Goal: Task Accomplishment & Management: Manage account settings

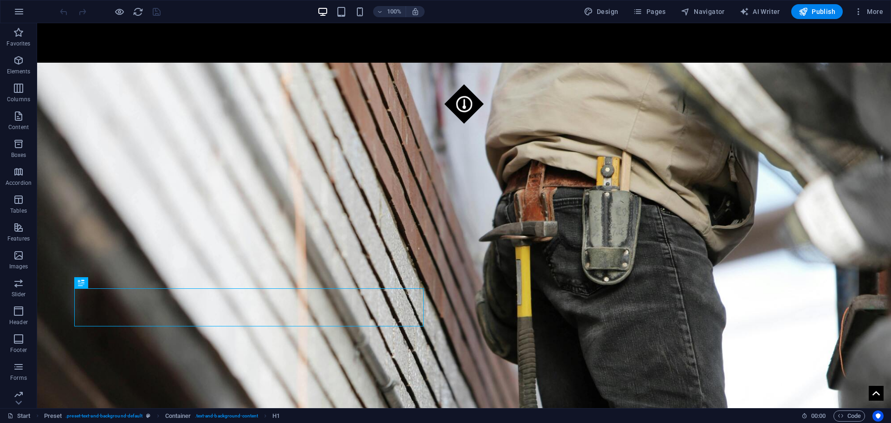
scroll to position [294, 0]
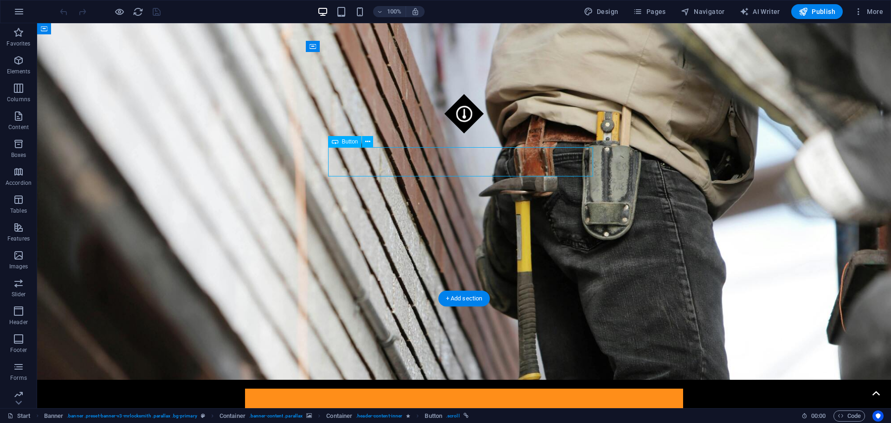
select select "%"
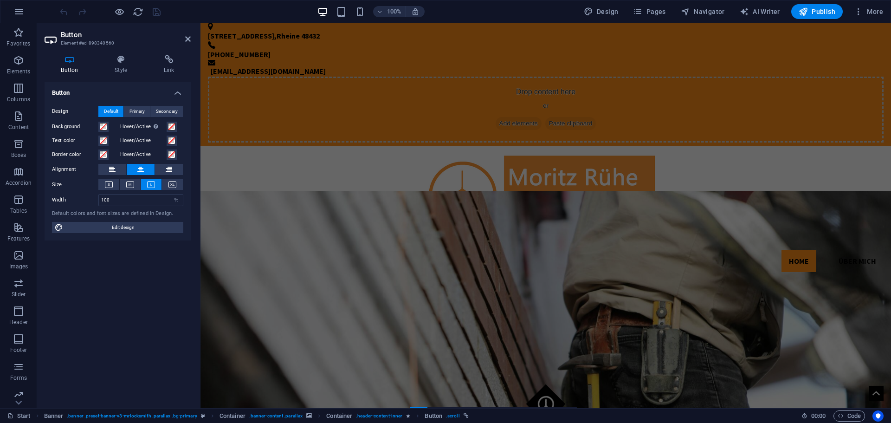
scroll to position [0, 0]
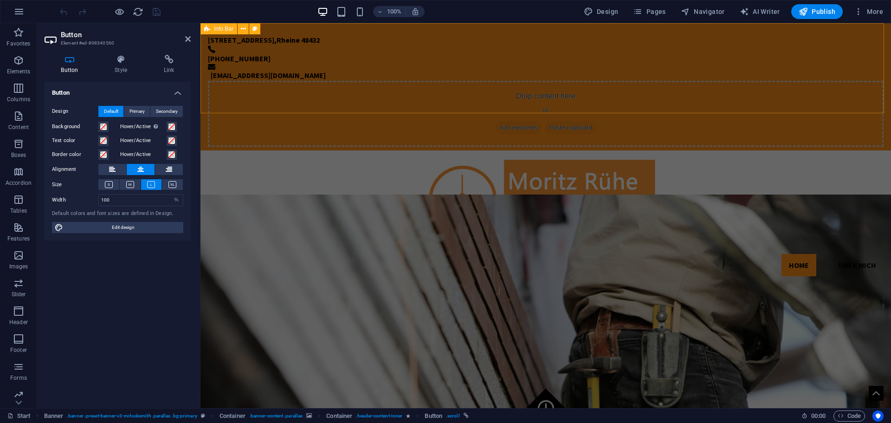
click at [554, 96] on div "Perlpilzweg 6 , Rheine 48432 +491609707229 info@ruehebau.de Drop content here o…" at bounding box center [545, 86] width 690 height 127
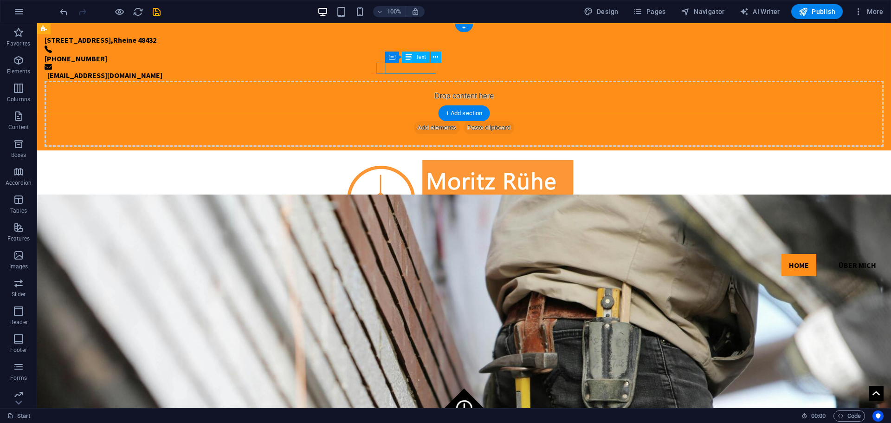
click at [419, 64] on div "+491609707229" at bounding box center [457, 58] width 824 height 11
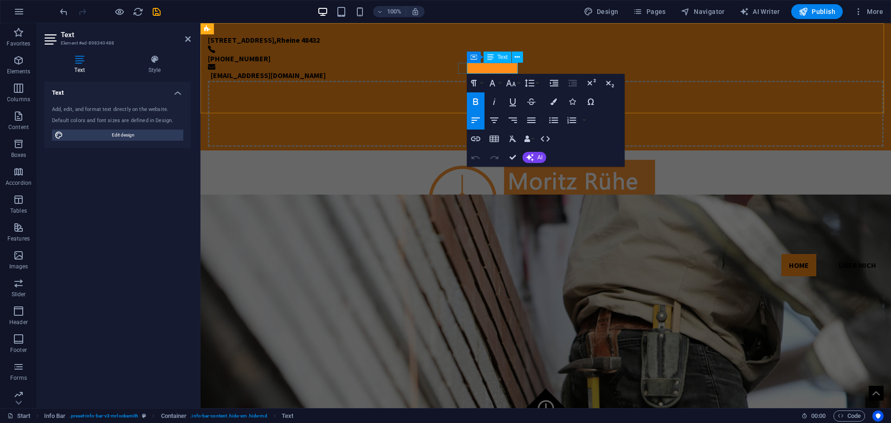
click at [270, 63] on strong "+491609707229" at bounding box center [239, 58] width 63 height 9
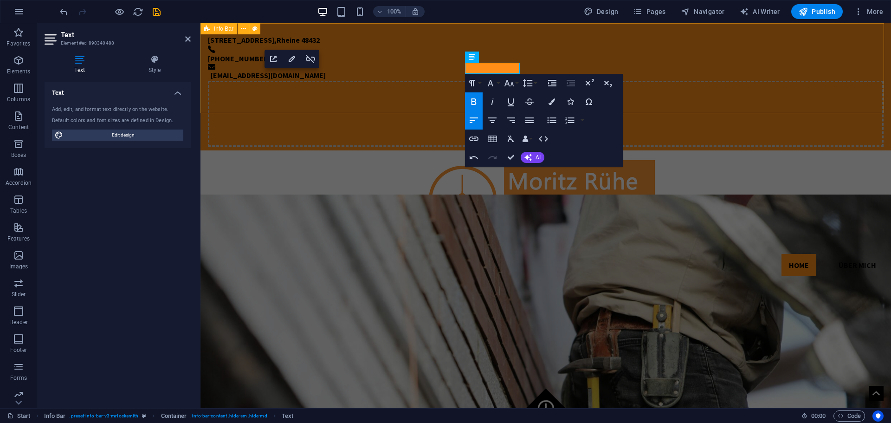
click at [434, 103] on div "Perlpilzweg 6 , Rheine 48432 +4916097072298 info@ruehebau.de Drop content here …" at bounding box center [545, 86] width 690 height 127
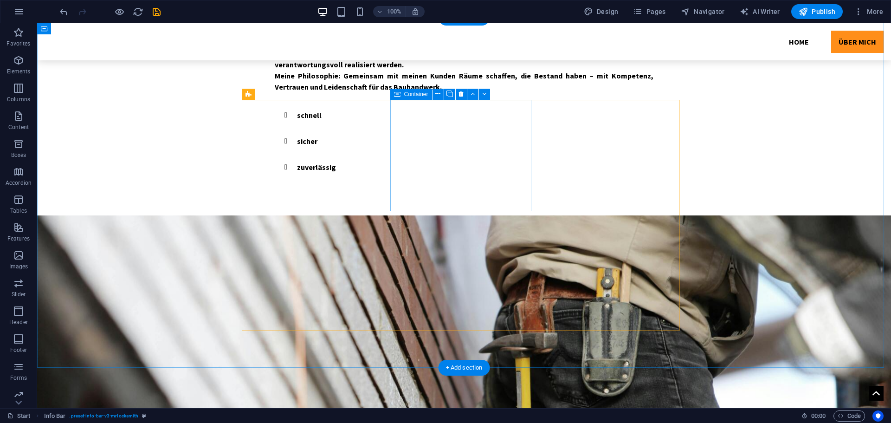
scroll to position [1289, 0]
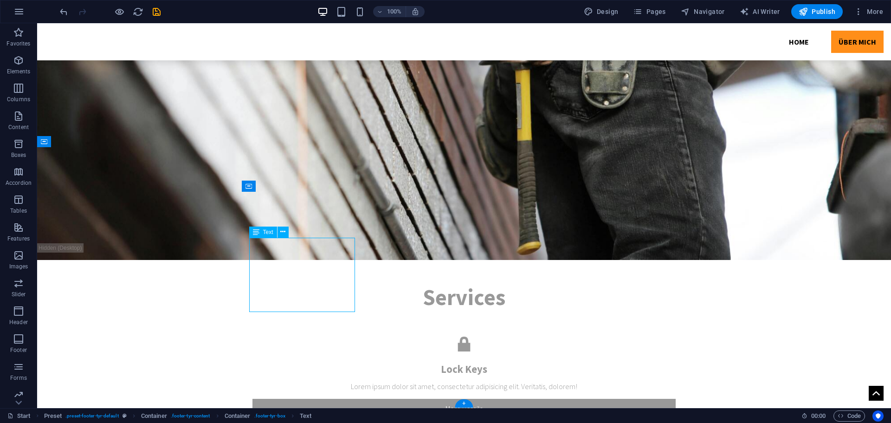
scroll to position [1311, 0]
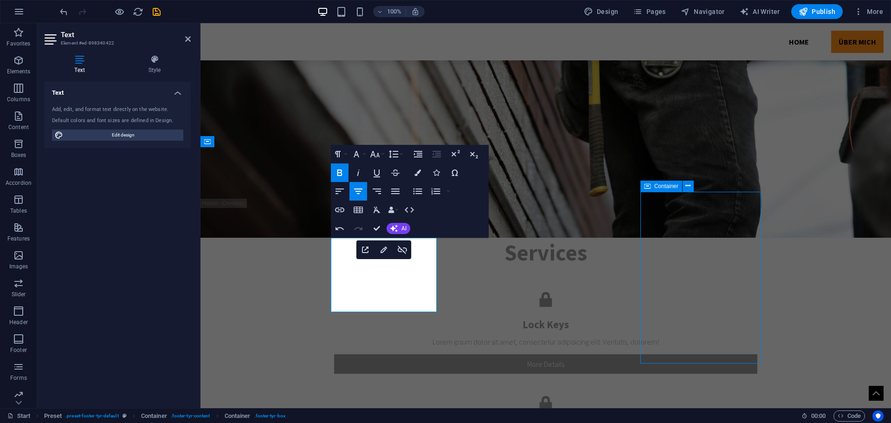
scroll to position [1289, 0]
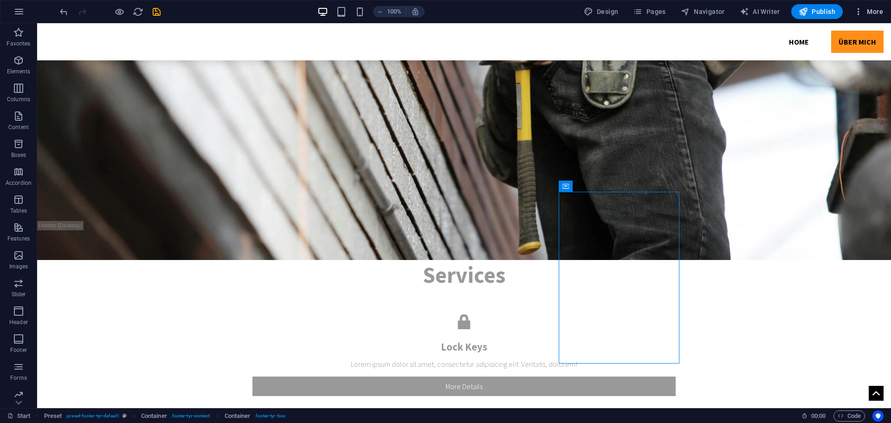
click at [874, 15] on span "More" at bounding box center [868, 11] width 29 height 9
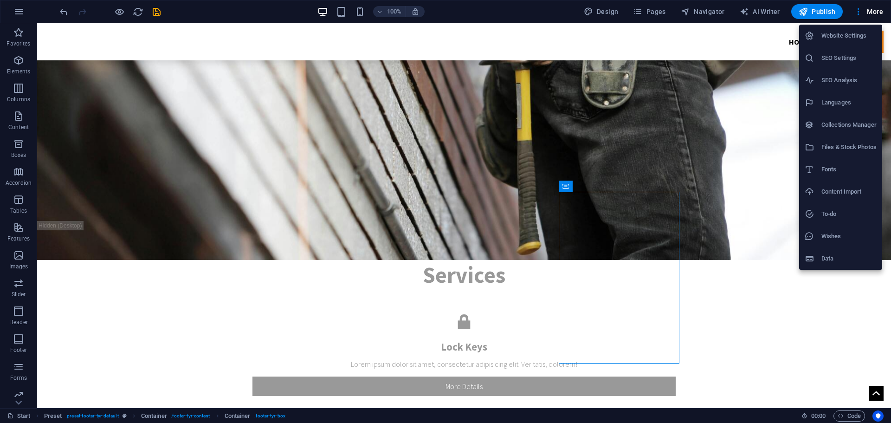
click at [833, 63] on h6 "SEO Settings" at bounding box center [848, 57] width 55 height 11
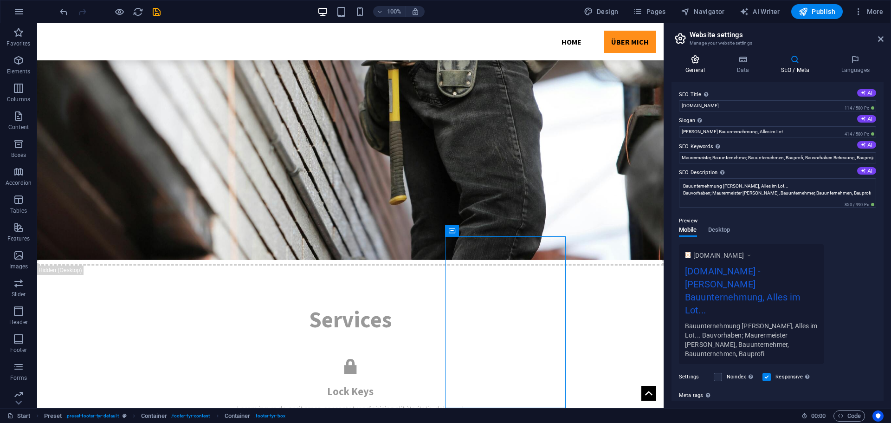
click at [703, 67] on h4 "General" at bounding box center [696, 64] width 51 height 19
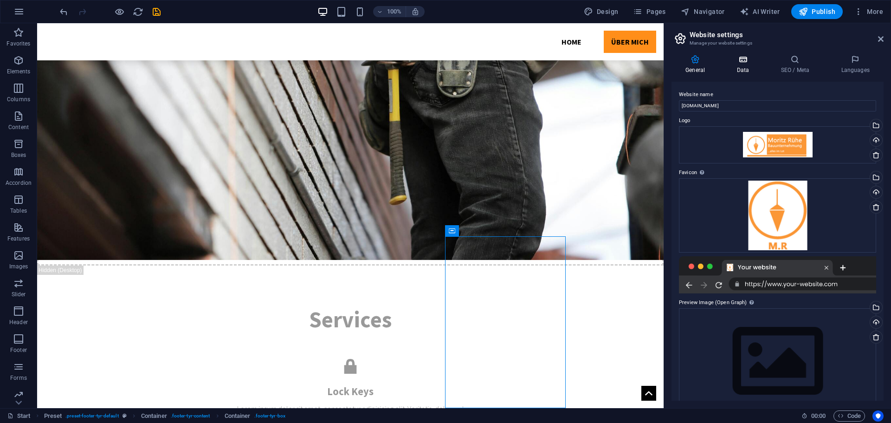
click at [737, 62] on icon at bounding box center [742, 59] width 40 height 9
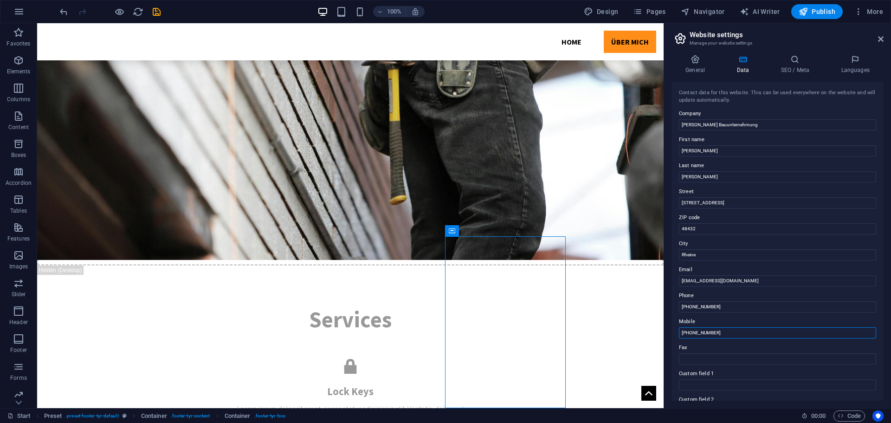
click at [725, 333] on input "+491609707229" at bounding box center [777, 332] width 197 height 11
type input "[PHONE_NUMBER]"
click at [160, 16] on icon "save" at bounding box center [156, 11] width 11 height 11
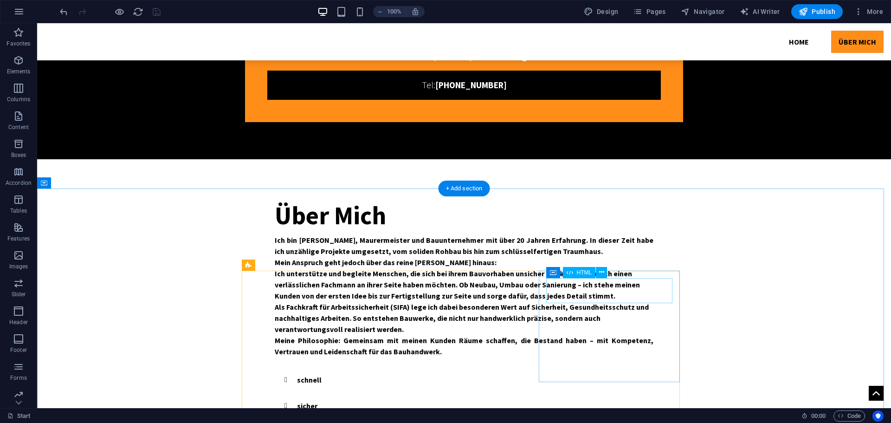
scroll to position [686, 0]
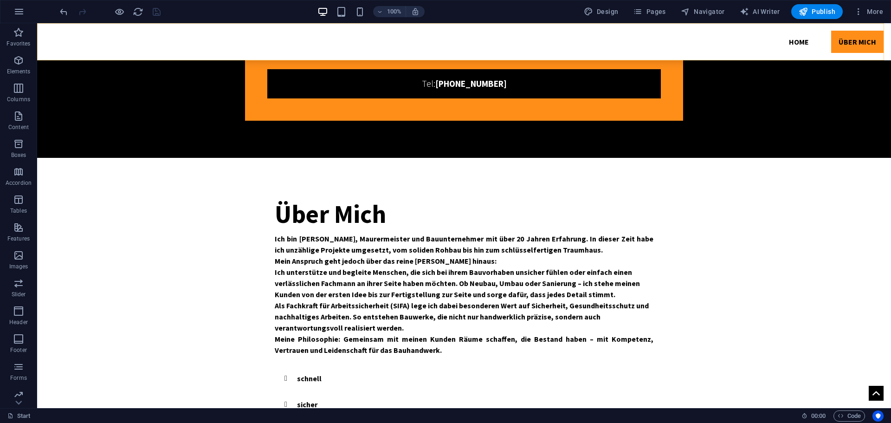
click at [533, 41] on div "Home Über Mich" at bounding box center [464, 41] width 854 height 37
click at [524, 42] on div "Home Über Mich" at bounding box center [464, 41] width 854 height 37
click at [361, 42] on nav "Home Über Mich" at bounding box center [464, 42] width 839 height 22
select select "header"
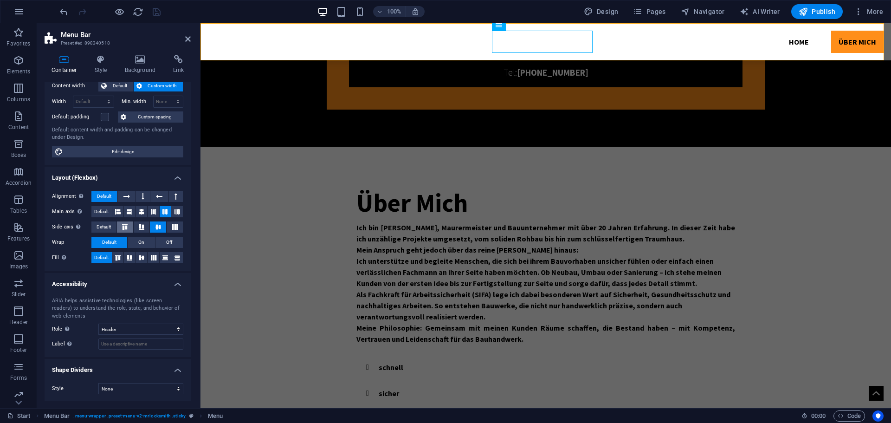
scroll to position [57, 0]
click at [64, 59] on icon at bounding box center [64, 59] width 39 height 9
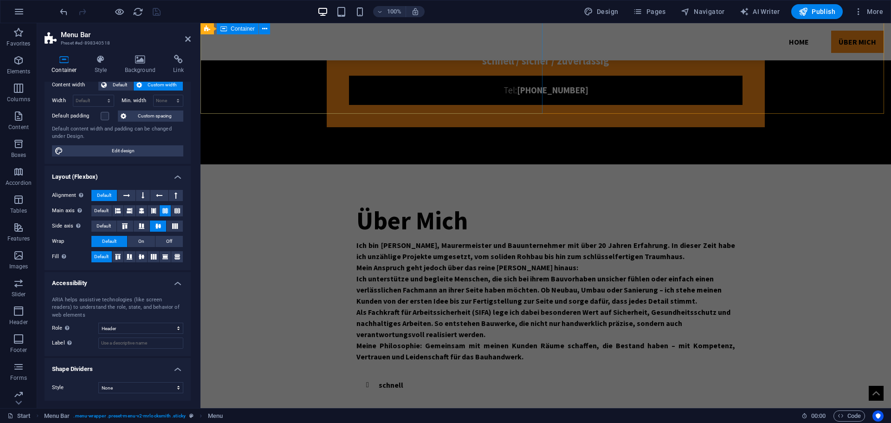
scroll to position [744, 0]
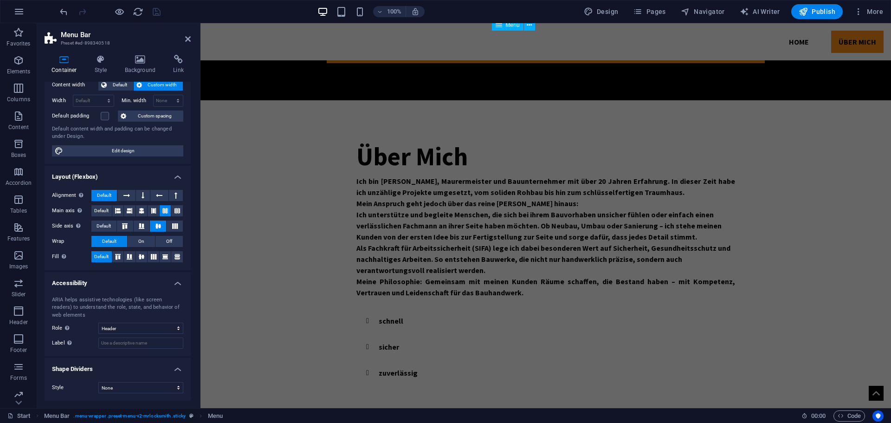
click at [512, 27] on span "Menu" at bounding box center [513, 25] width 14 height 6
click at [530, 27] on icon at bounding box center [529, 25] width 5 height 10
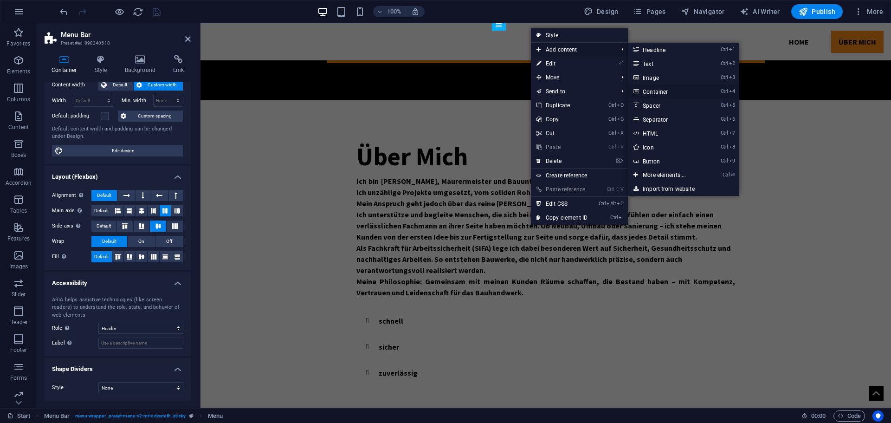
click at [670, 92] on link "Ctrl 4 Container" at bounding box center [666, 91] width 77 height 14
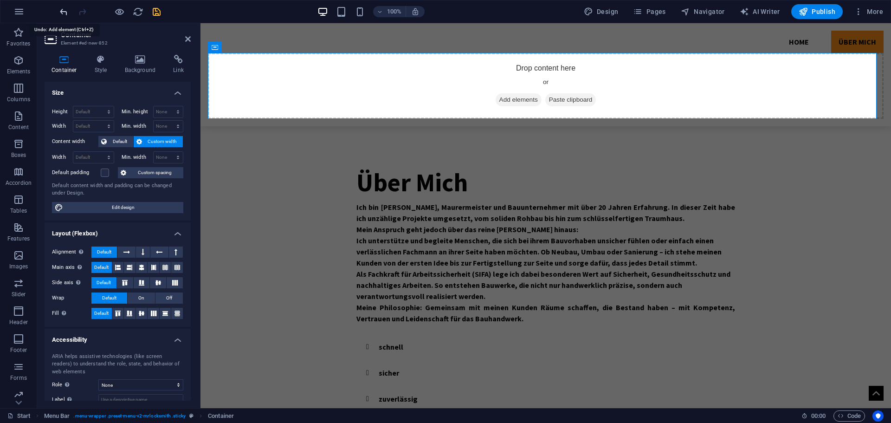
click at [64, 15] on icon "undo" at bounding box center [63, 11] width 11 height 11
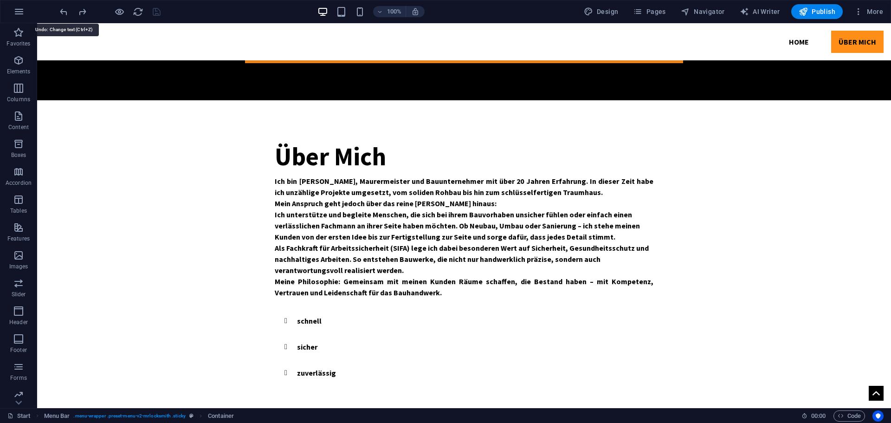
scroll to position [721, 0]
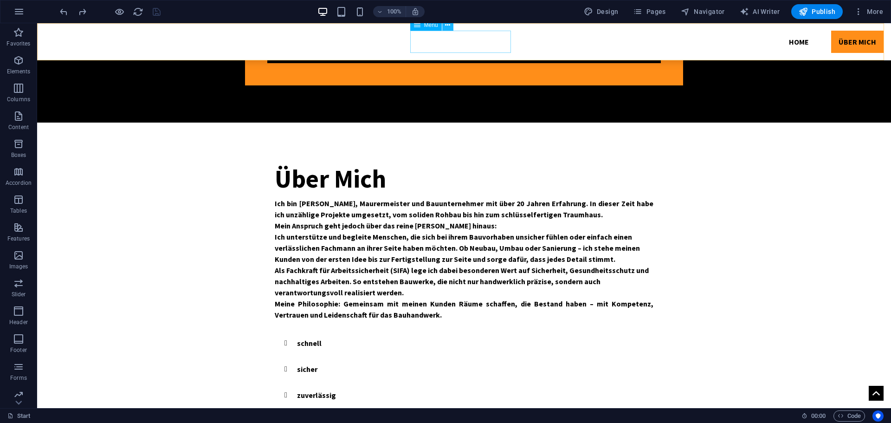
click at [446, 26] on icon at bounding box center [447, 25] width 5 height 10
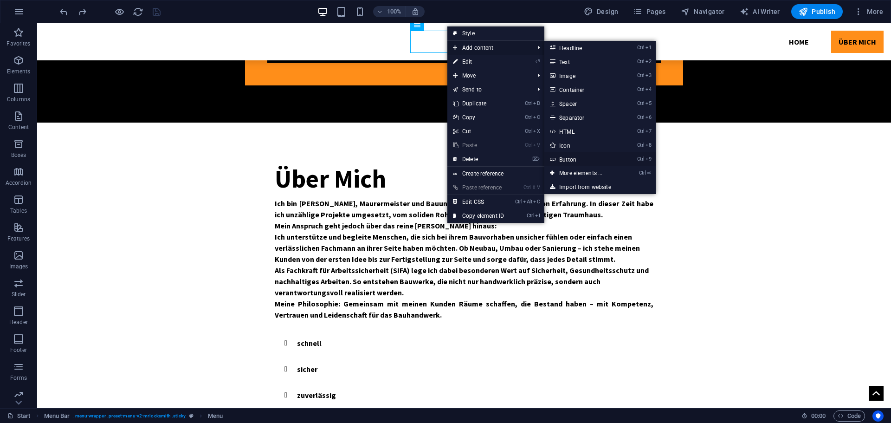
click at [579, 160] on link "Ctrl 9 Button" at bounding box center [582, 159] width 77 height 14
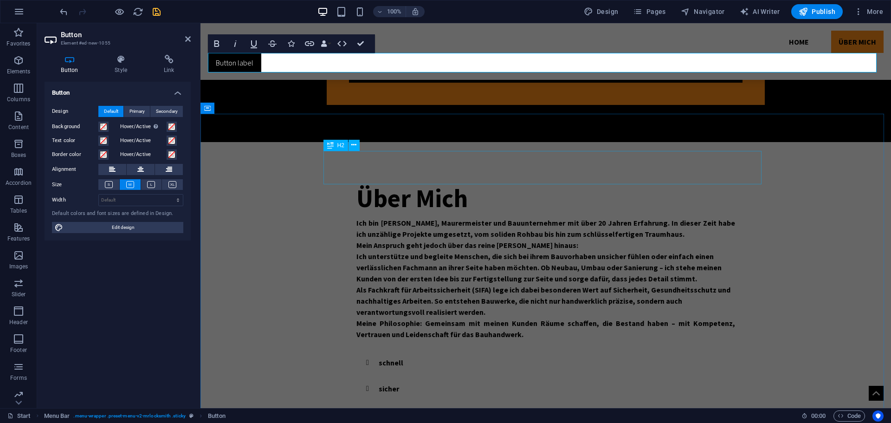
scroll to position [744, 0]
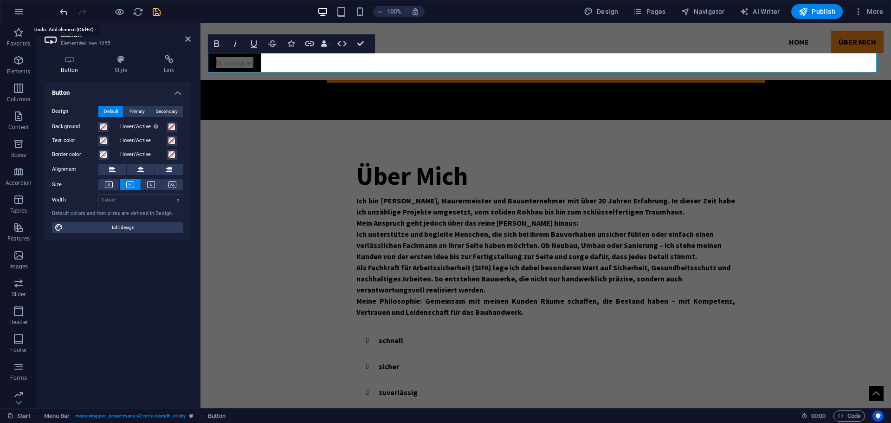
drag, startPoint x: 62, startPoint y: 15, endPoint x: 51, endPoint y: 2, distance: 17.4
click at [62, 15] on icon "undo" at bounding box center [63, 11] width 11 height 11
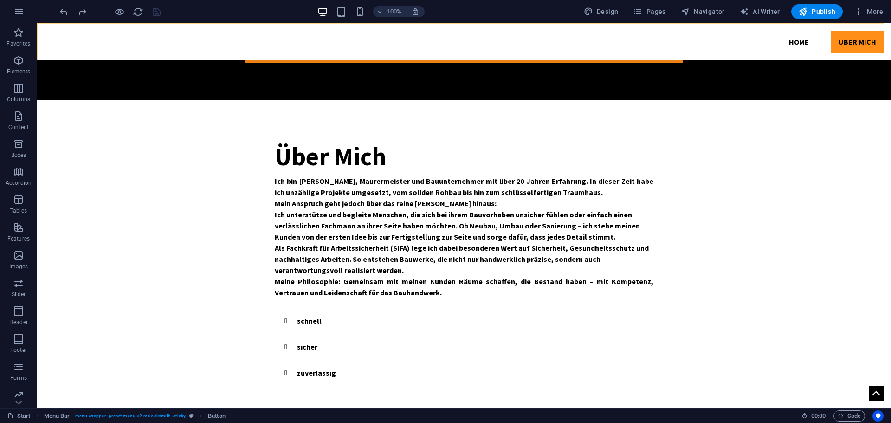
scroll to position [721, 0]
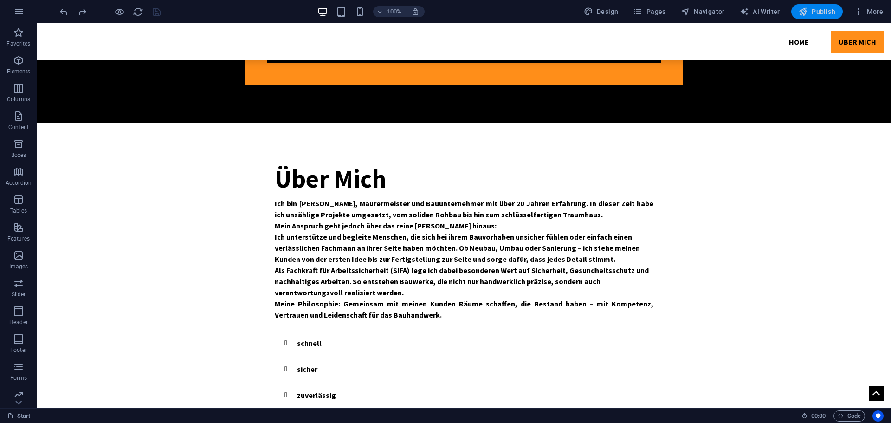
click at [808, 13] on icon "button" at bounding box center [802, 11] width 9 height 9
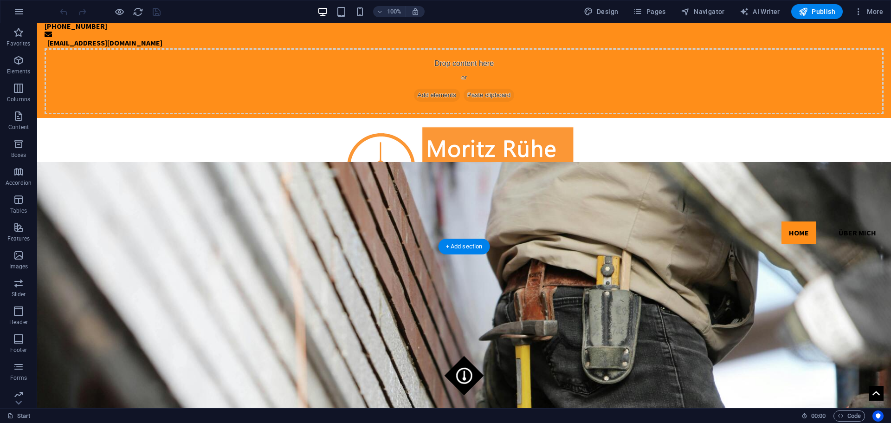
scroll to position [46, 0]
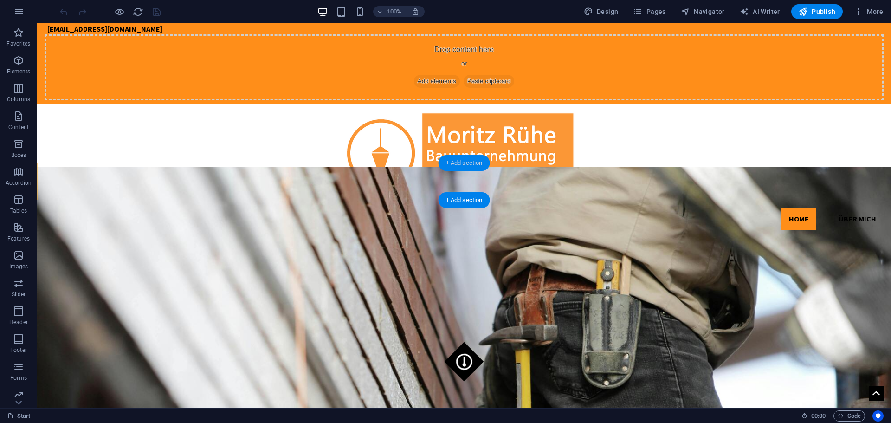
click at [470, 163] on div "+ Add section" at bounding box center [463, 163] width 51 height 16
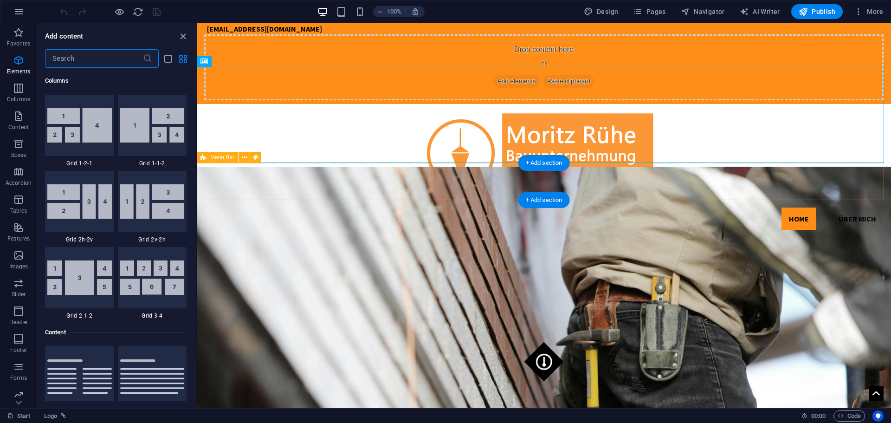
scroll to position [1623, 0]
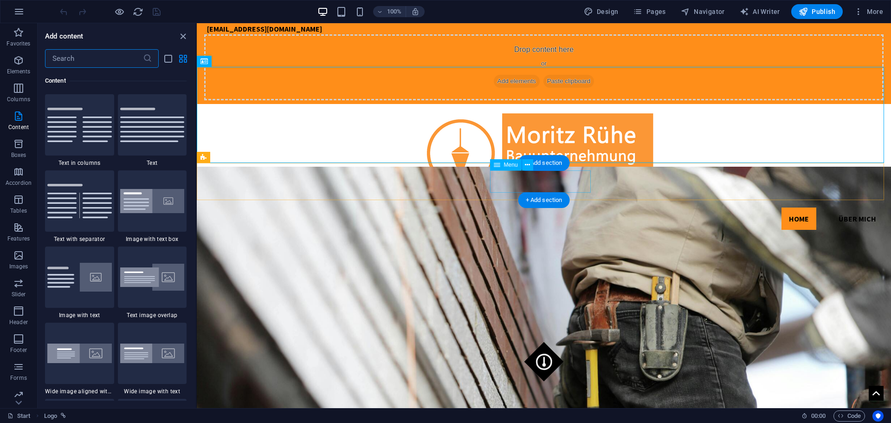
click at [581, 207] on nav "Home Über Mich" at bounding box center [543, 218] width 679 height 22
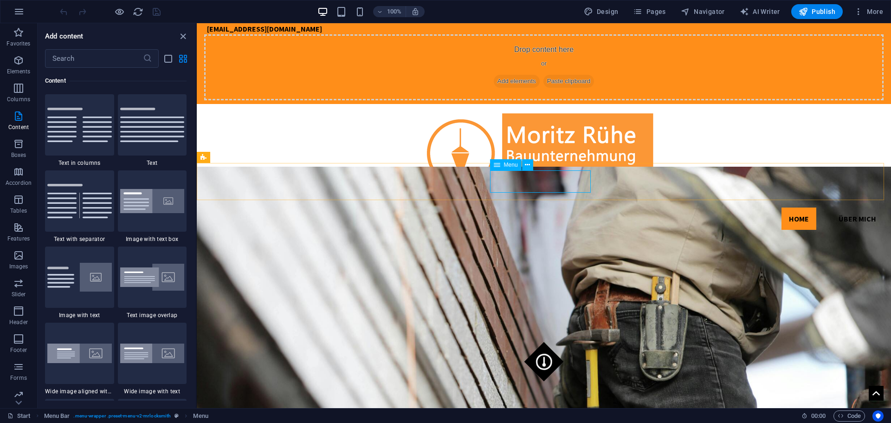
click at [495, 165] on icon at bounding box center [497, 164] width 6 height 11
click at [504, 167] on span "Menu" at bounding box center [511, 165] width 14 height 6
select select
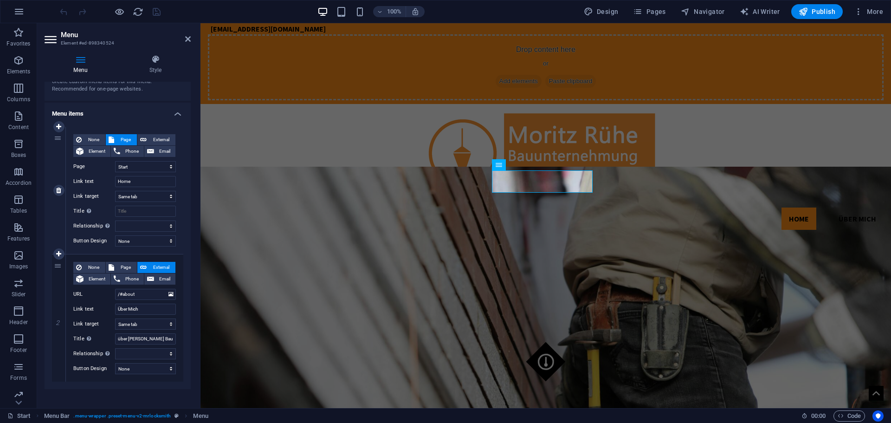
scroll to position [50, 0]
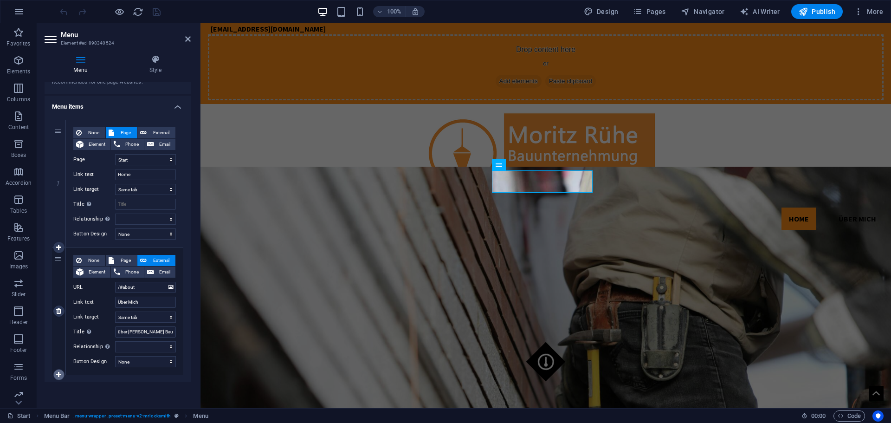
click at [59, 372] on icon at bounding box center [58, 374] width 5 height 6
select select
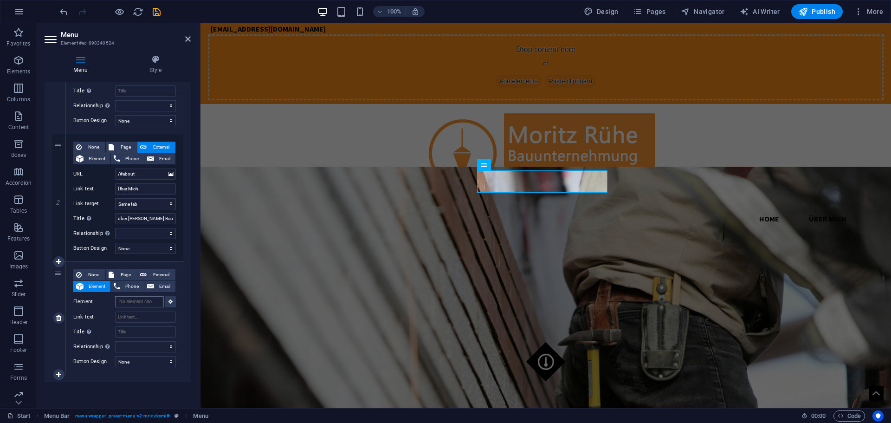
scroll to position [0, 0]
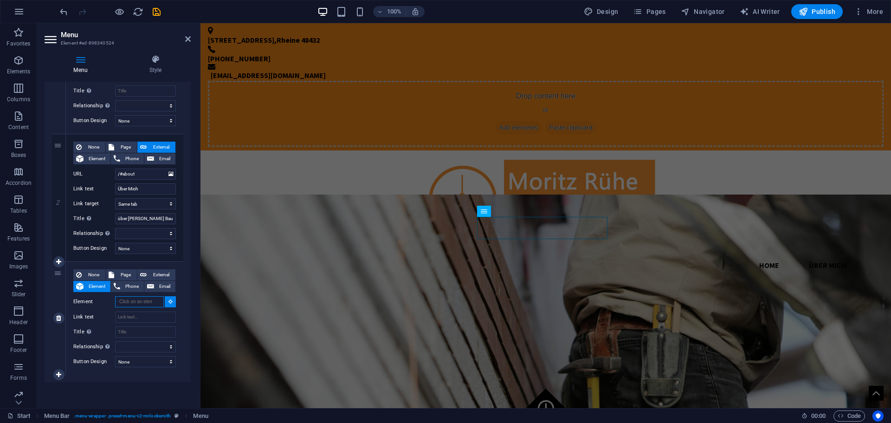
click at [135, 301] on input "Element" at bounding box center [139, 301] width 49 height 11
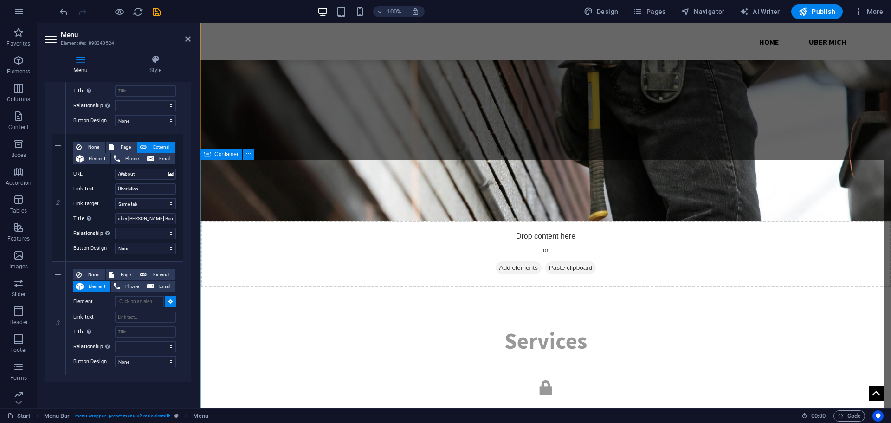
scroll to position [1299, 0]
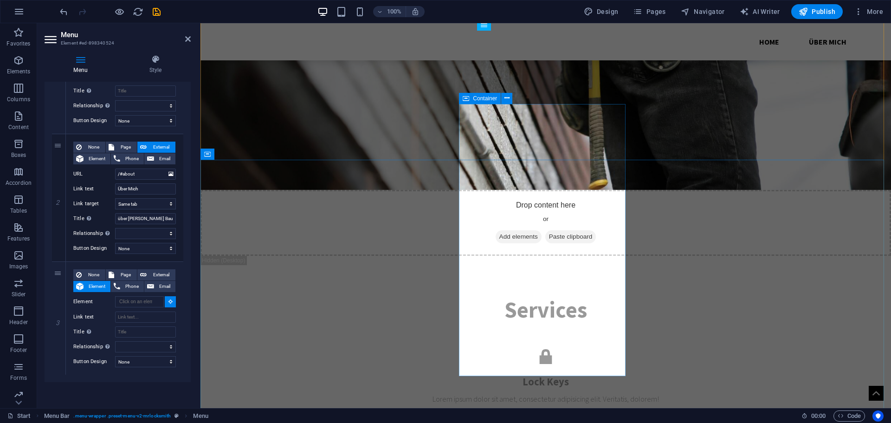
select select
type input "#ed-898340425"
select select
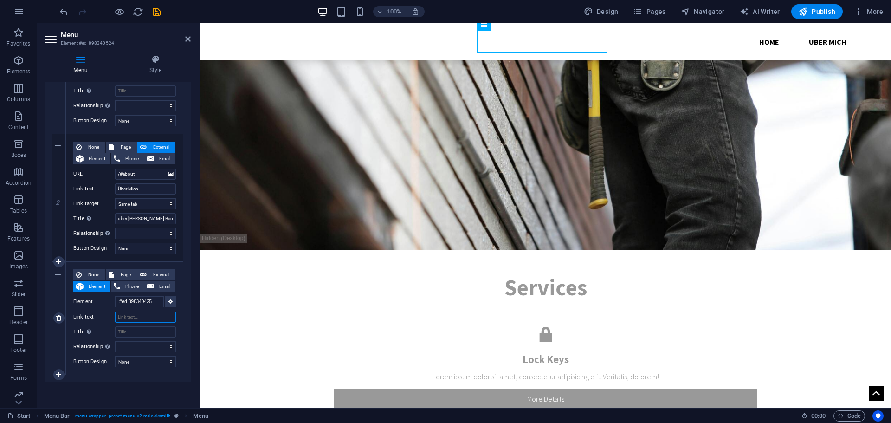
click at [133, 315] on input "Link text" at bounding box center [145, 316] width 61 height 11
click at [131, 331] on input "Title Additional link description, should not be the same as the link text. The…" at bounding box center [145, 331] width 61 height 11
type input "Ko"
select select
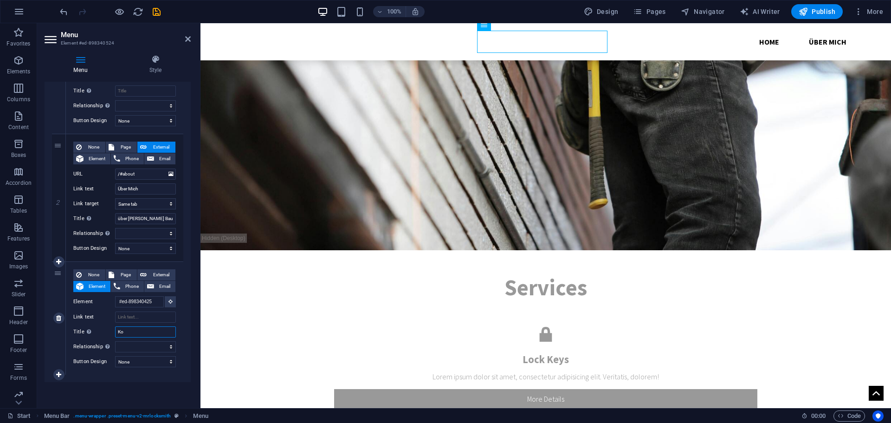
select select
type input "Kon"
select select
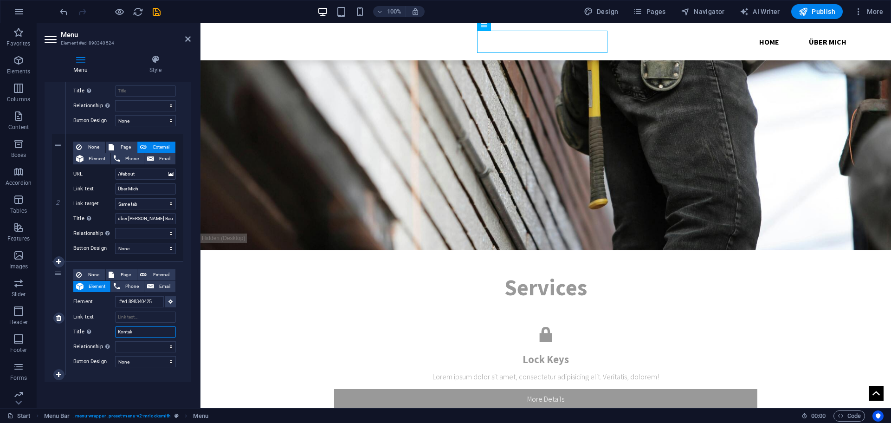
type input "Kontakt"
select select
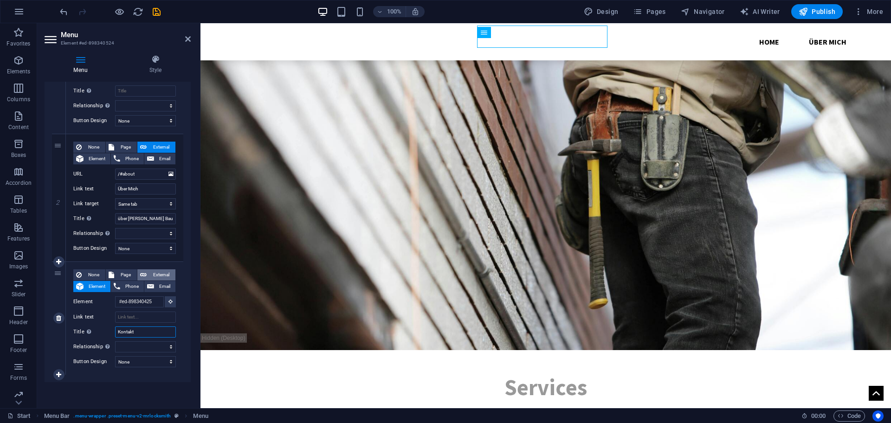
scroll to position [1188, 0]
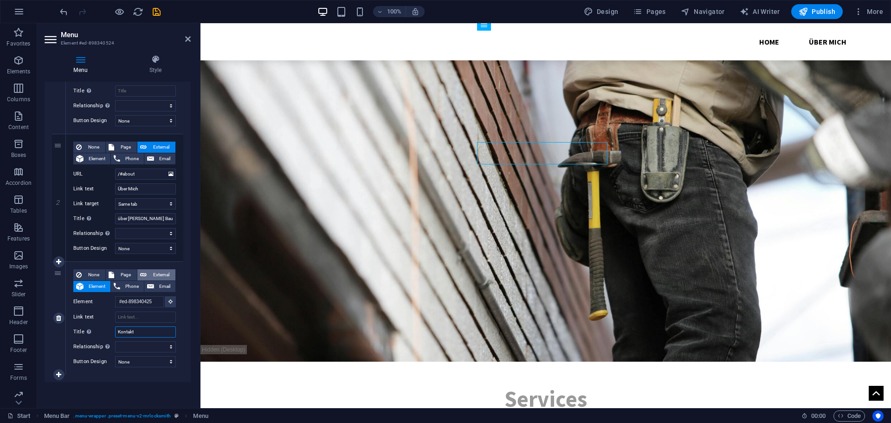
type input "Kontakt"
click at [154, 271] on span "External" at bounding box center [160, 274] width 23 height 11
select select
select select "blank"
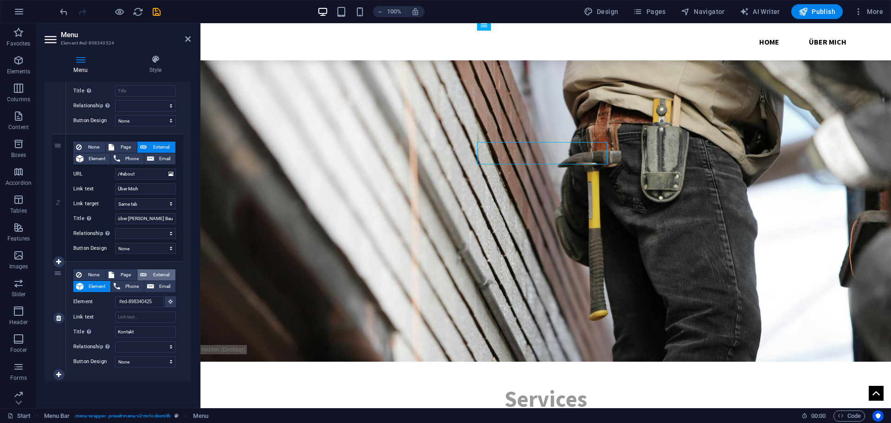
select select
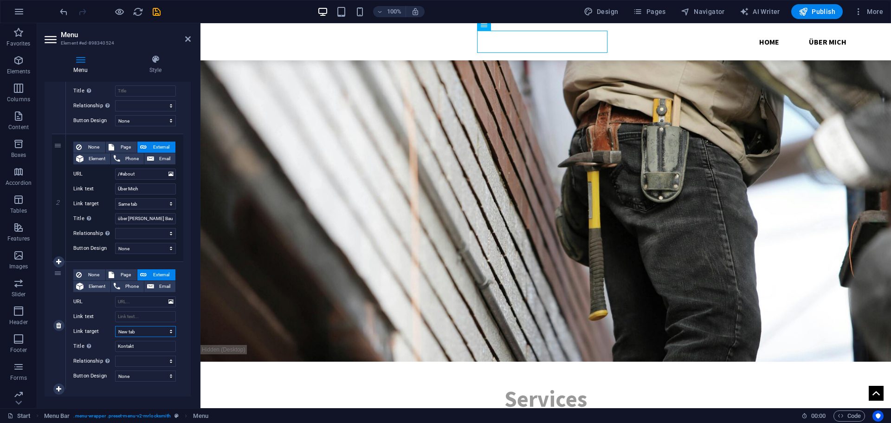
click at [145, 331] on select "New tab Same tab Overlay" at bounding box center [145, 331] width 61 height 11
select select
click at [115, 326] on select "New tab Same tab Overlay" at bounding box center [145, 331] width 61 height 11
select select
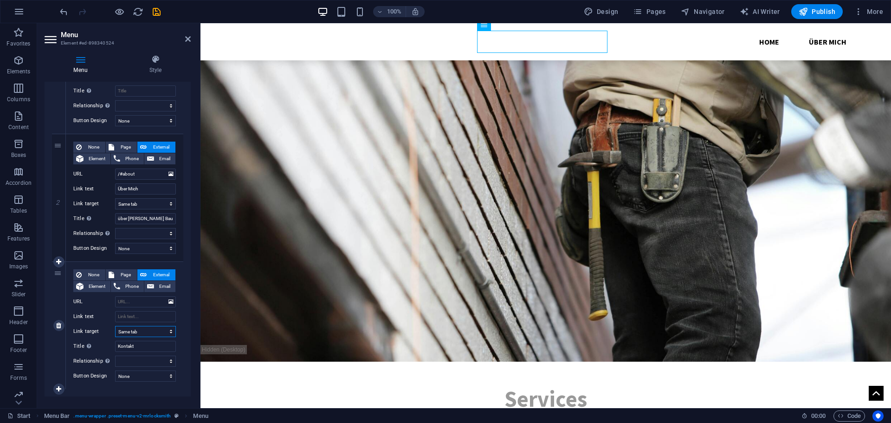
select select
click at [134, 302] on input "URL" at bounding box center [145, 301] width 61 height 11
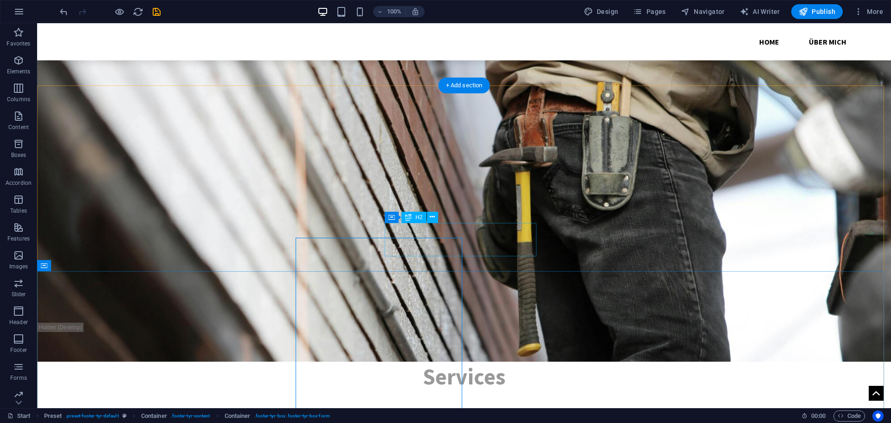
scroll to position [1165, 0]
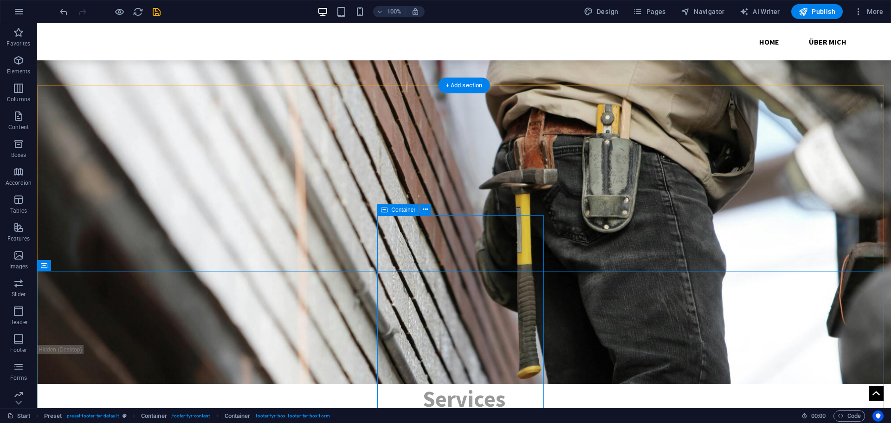
click at [426, 210] on icon at bounding box center [425, 210] width 5 height 10
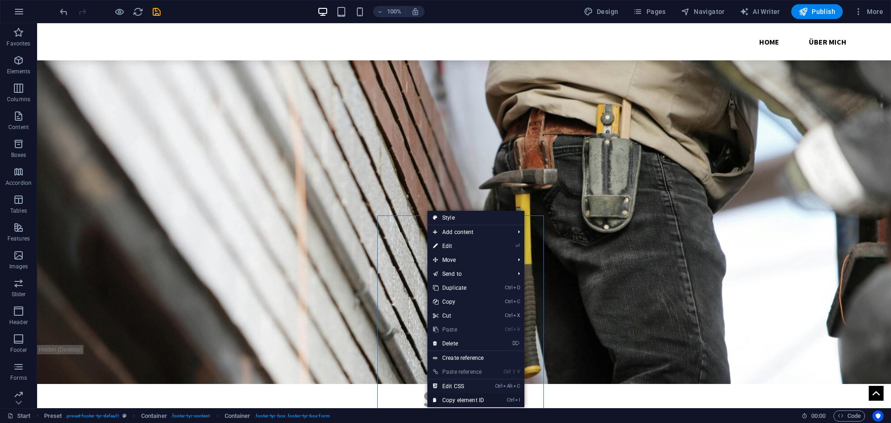
drag, startPoint x: 438, startPoint y: 375, endPoint x: 475, endPoint y: 398, distance: 43.8
click at [475, 398] on link "Ctrl I Copy element ID" at bounding box center [458, 400] width 62 height 14
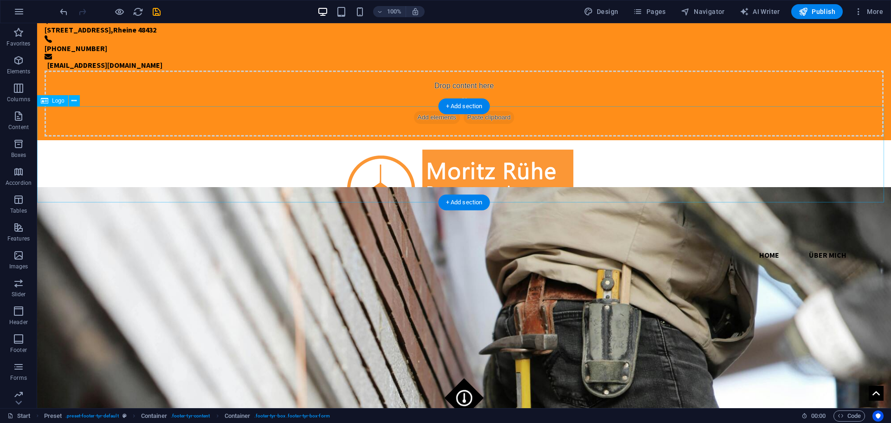
scroll to position [0, 0]
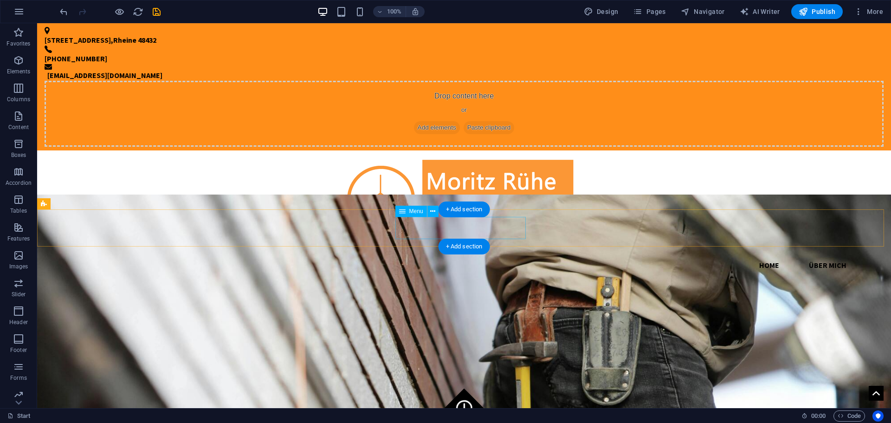
click at [508, 254] on nav "Home Über Mich" at bounding box center [464, 265] width 839 height 22
select select
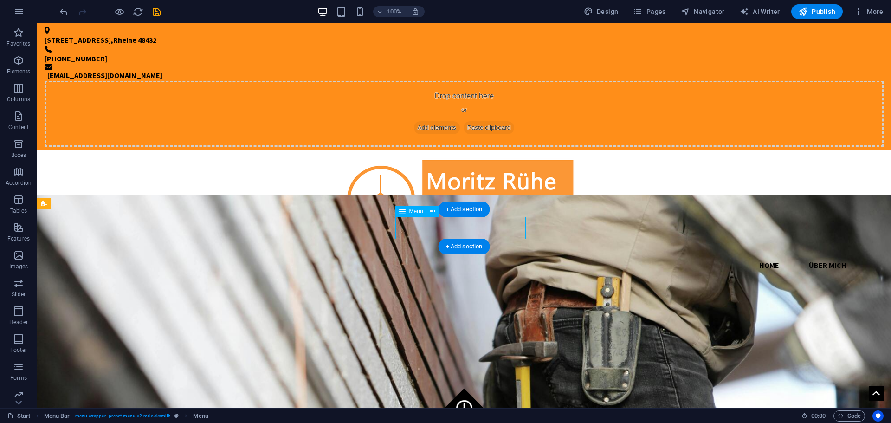
select select
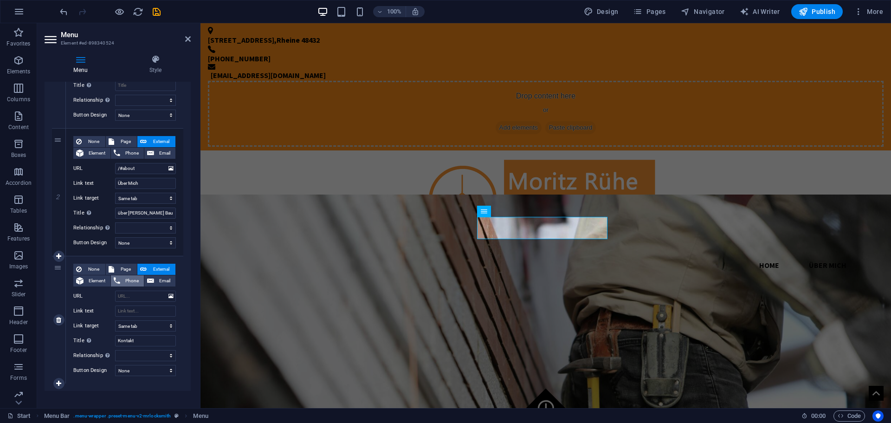
scroll to position [178, 0]
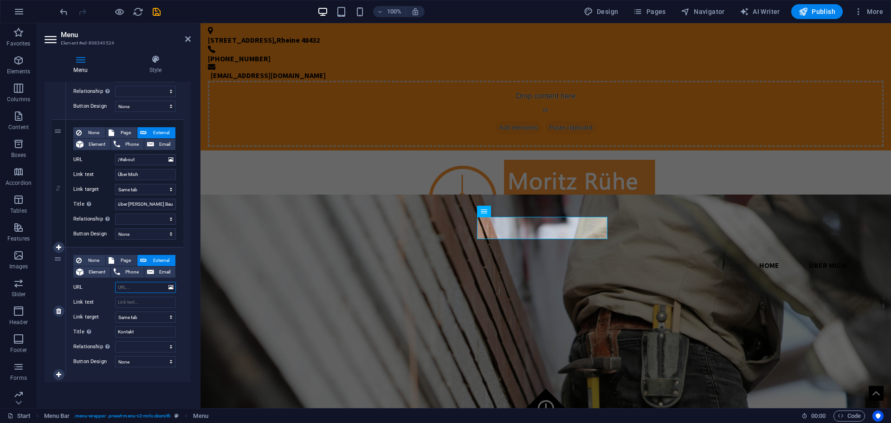
click at [133, 288] on input "URL" at bounding box center [145, 287] width 61 height 11
paste input "#ed-898340425"
type input "#ed-898340425"
select select
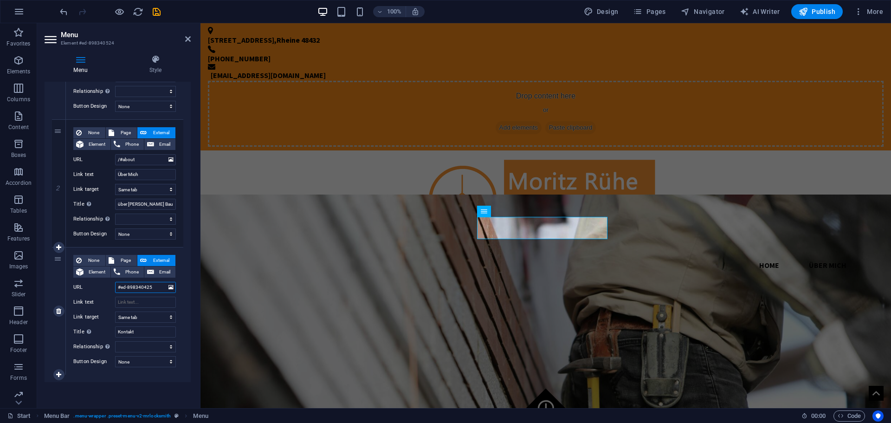
select select
type input "#ed-898340425"
click at [146, 305] on input "Link text" at bounding box center [145, 301] width 61 height 11
type input "Kontakt"
select select
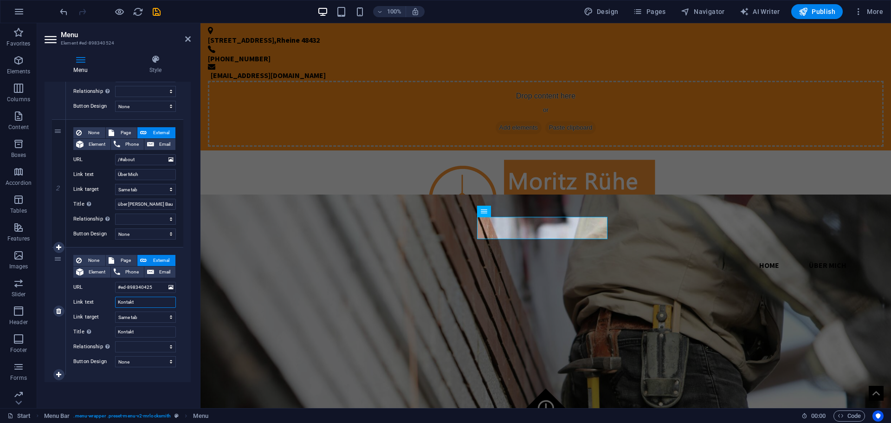
select select
type input "Kontakt"
click at [160, 10] on icon "save" at bounding box center [156, 11] width 11 height 11
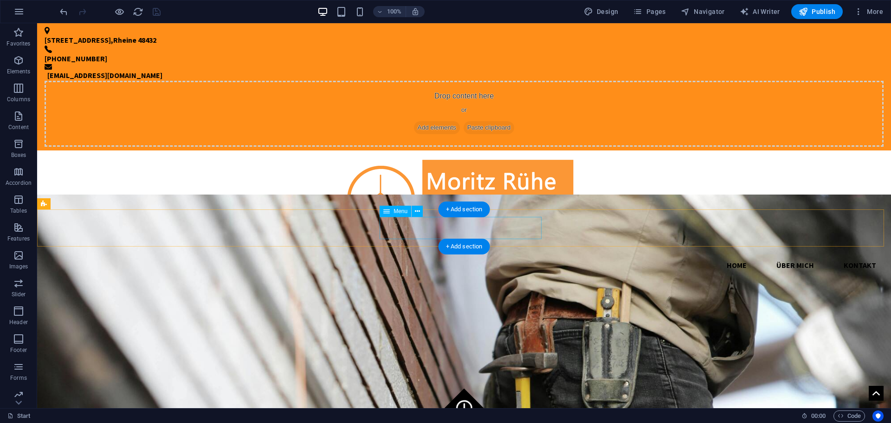
click at [517, 254] on nav "Home Über Mich Kontakt" at bounding box center [464, 265] width 839 height 22
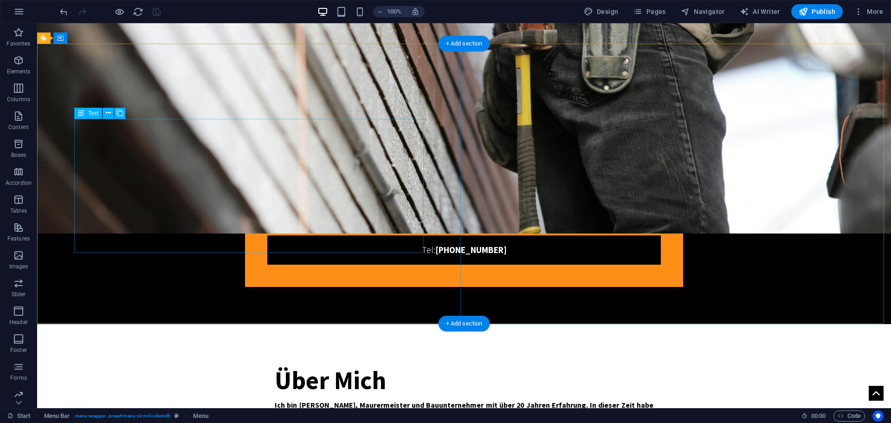
scroll to position [0, 0]
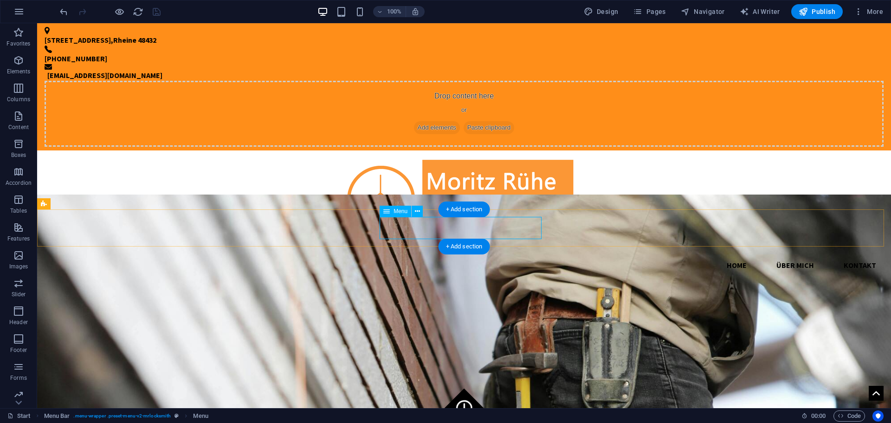
click at [491, 254] on nav "Home Über Mich Kontakt" at bounding box center [464, 265] width 839 height 22
select select
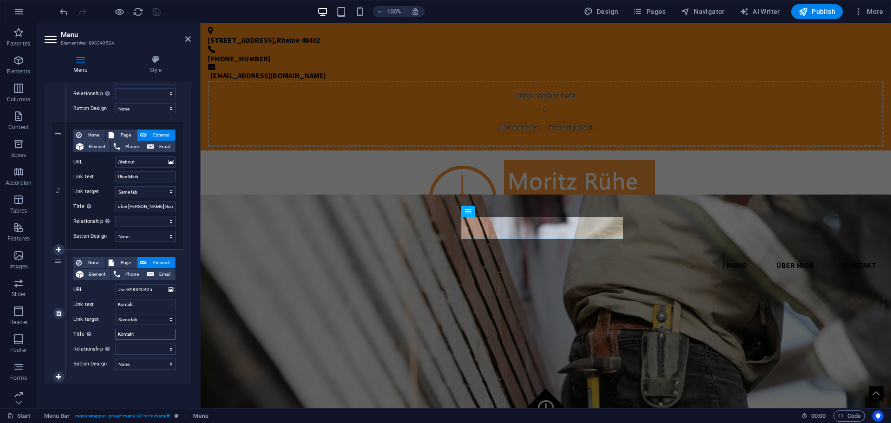
scroll to position [178, 0]
click at [150, 329] on input "Kontakt" at bounding box center [145, 331] width 61 height 11
type input "Kontakt zu Mor"
select select
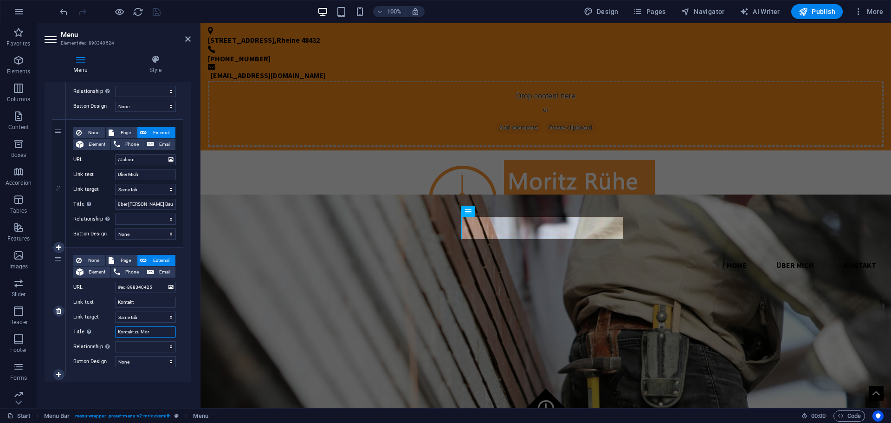
select select
type input "Kontakt zu Moritz Rühe"
select select
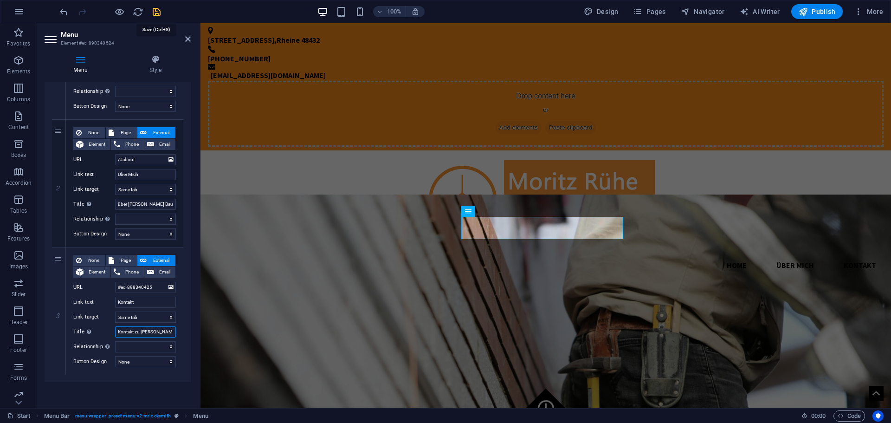
type input "Kontakt zu Moritz Rühe"
drag, startPoint x: 157, startPoint y: 14, endPoint x: 158, endPoint y: 63, distance: 48.7
click at [157, 14] on icon "save" at bounding box center [156, 11] width 11 height 11
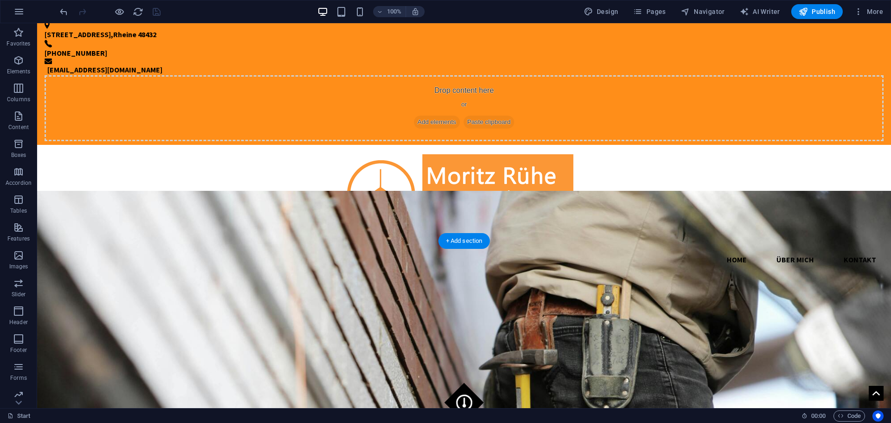
scroll to position [0, 0]
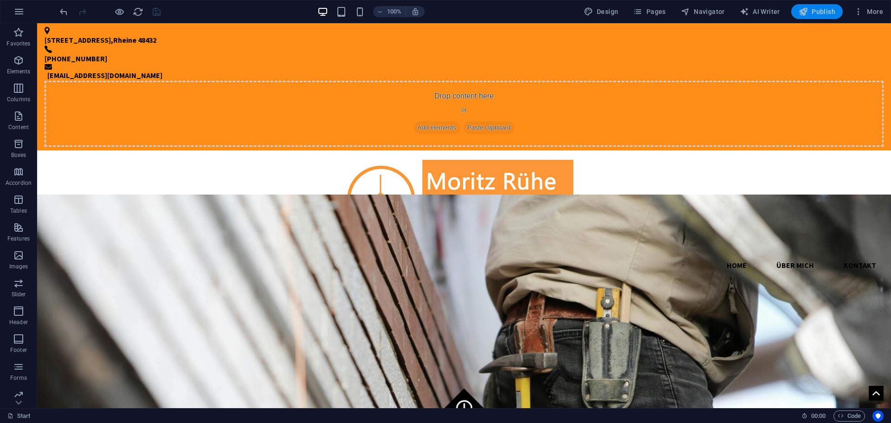
click at [809, 12] on span "Publish" at bounding box center [816, 11] width 37 height 9
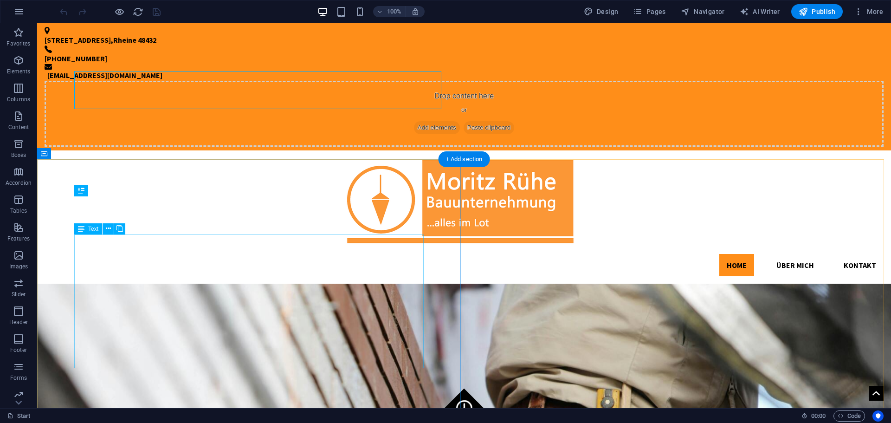
scroll to position [433, 0]
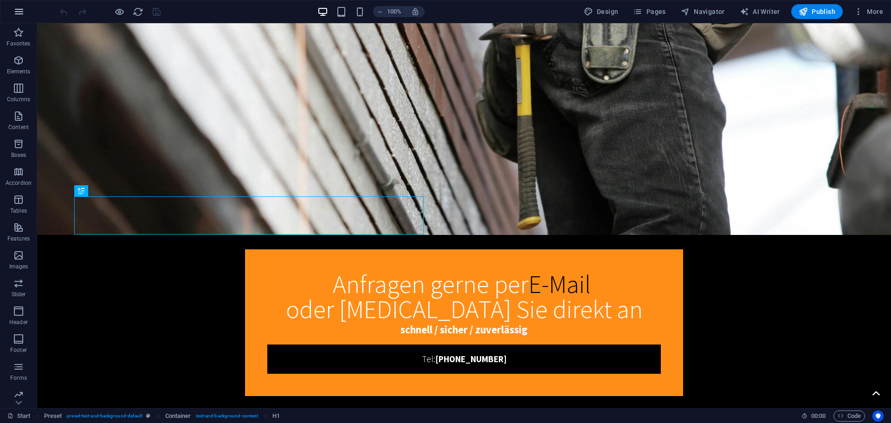
click at [20, 13] on icon "button" at bounding box center [18, 11] width 11 height 11
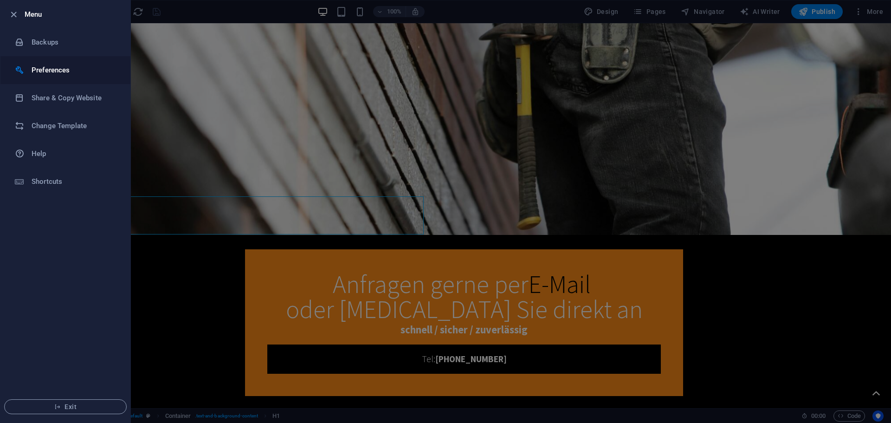
click at [67, 69] on h6 "Preferences" at bounding box center [75, 69] width 86 height 11
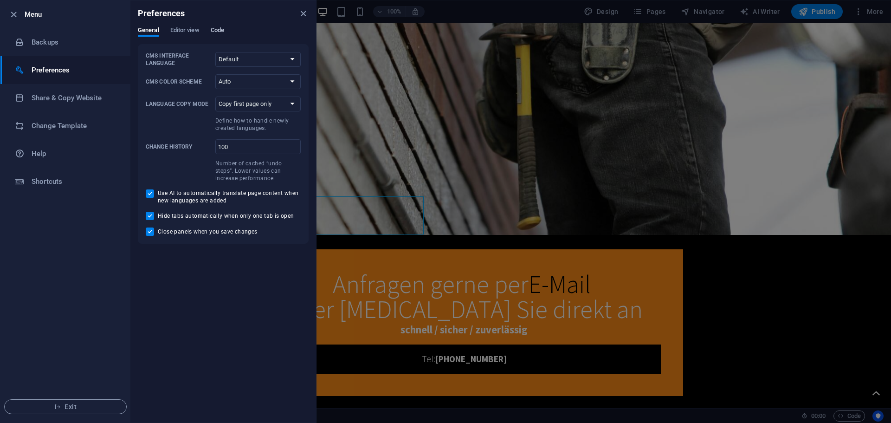
click at [218, 29] on span "Code" at bounding box center [217, 31] width 13 height 13
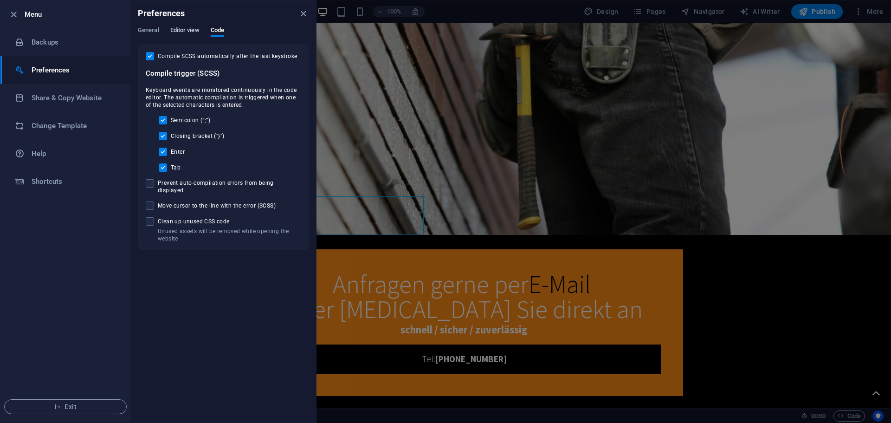
click at [191, 29] on span "Editor view" at bounding box center [184, 31] width 29 height 13
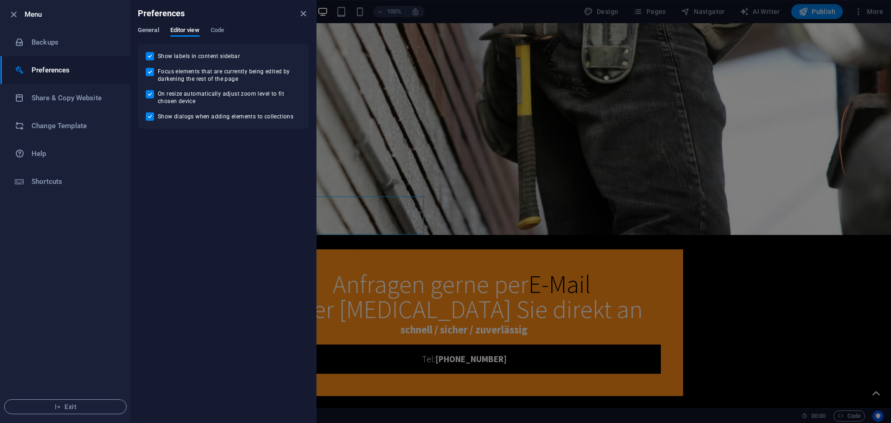
click at [148, 27] on span "General" at bounding box center [148, 31] width 21 height 13
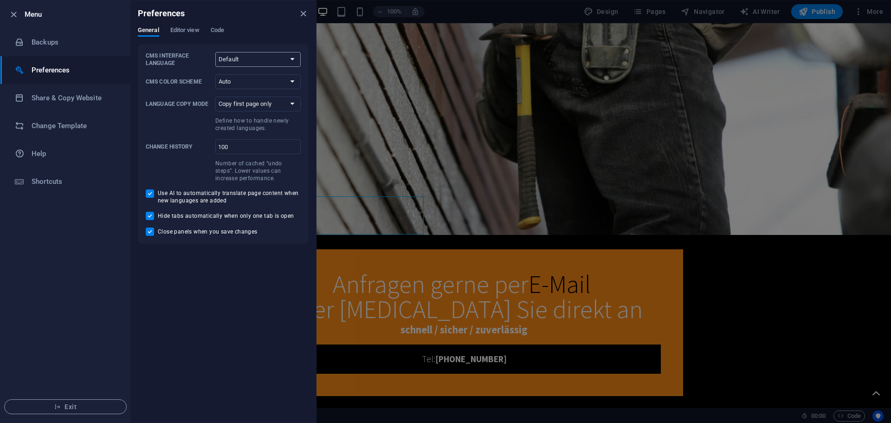
click at [231, 59] on select "Default Deutsch English Español Français Magyar Italiano Nederlands Polski Port…" at bounding box center [257, 59] width 85 height 15
select select "de"
click at [215, 52] on select "Default Deutsch English Español Français Magyar Italiano Nederlands Polski Port…" at bounding box center [257, 59] width 85 height 15
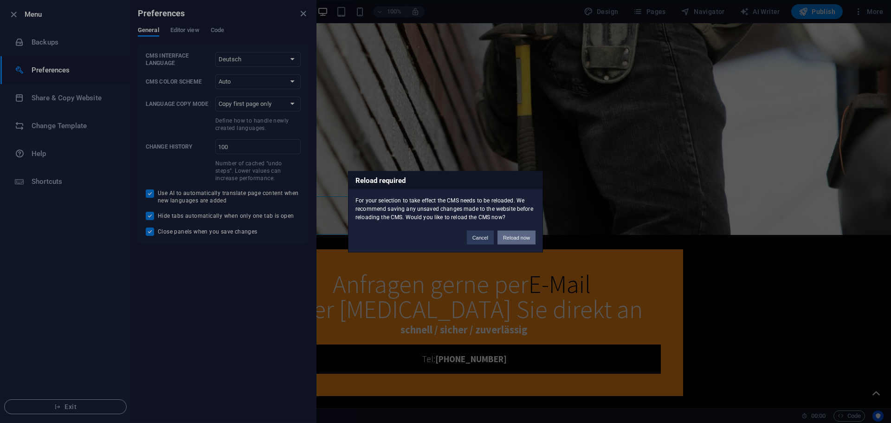
click at [514, 238] on button "Reload now" at bounding box center [516, 237] width 38 height 14
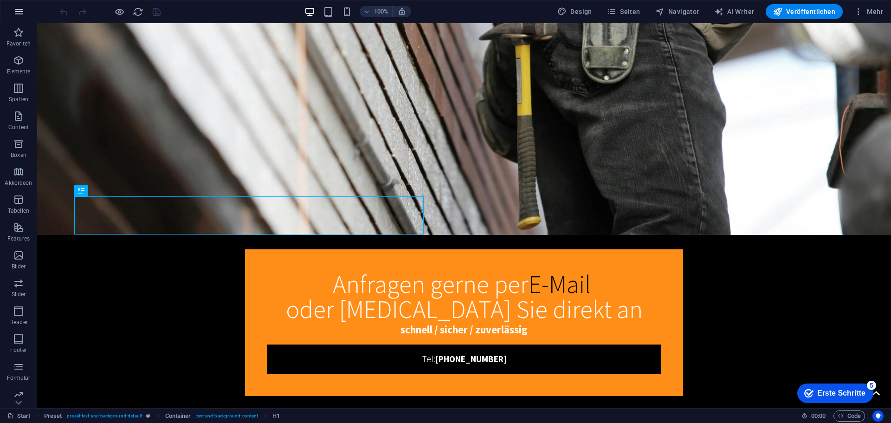
click at [21, 10] on icon "button" at bounding box center [18, 11] width 11 height 11
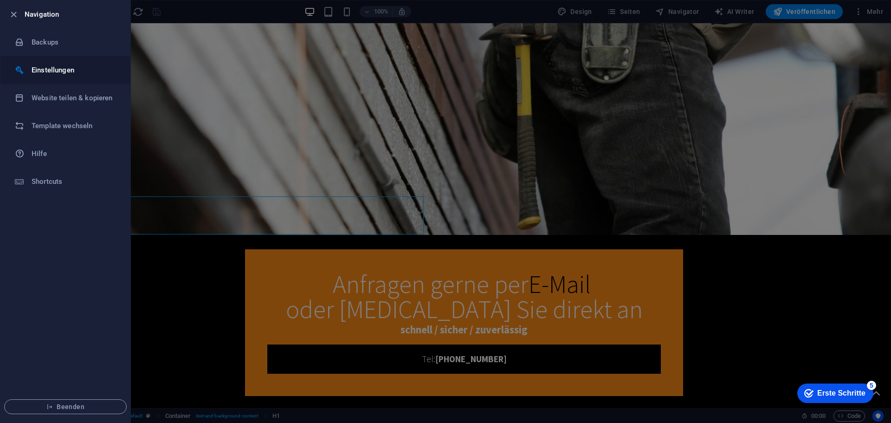
click at [70, 71] on h6 "Einstellungen" at bounding box center [75, 69] width 86 height 11
select select "de"
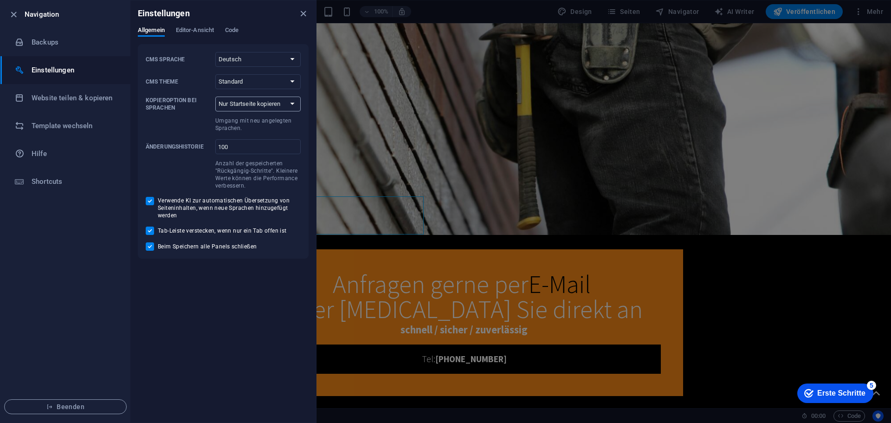
click at [248, 106] on select "Nur Startseite kopieren Alle Unterseiten kopieren" at bounding box center [257, 103] width 85 height 15
click at [251, 105] on select "Nur Startseite kopieren Alle Unterseiten kopieren" at bounding box center [257, 103] width 85 height 15
click at [177, 122] on span at bounding box center [179, 123] width 66 height 17
click at [215, 111] on select "Nur Startseite kopieren Alle Unterseiten kopieren" at bounding box center [257, 103] width 85 height 15
click at [62, 43] on h6 "Backups" at bounding box center [75, 42] width 86 height 11
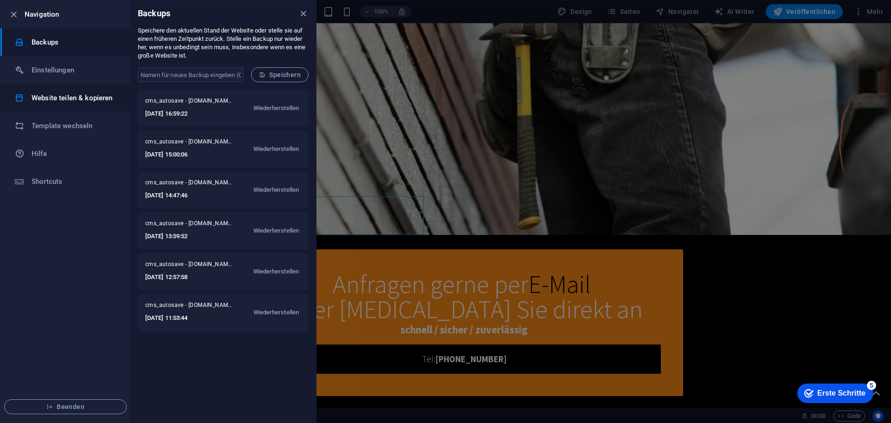
click at [51, 98] on h6 "Website teilen & kopieren" at bounding box center [75, 97] width 86 height 11
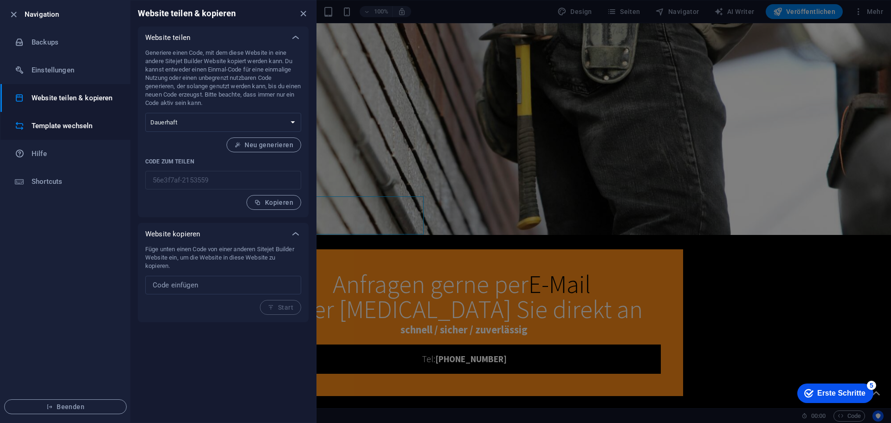
click at [53, 126] on h6 "Template wechseln" at bounding box center [75, 125] width 86 height 11
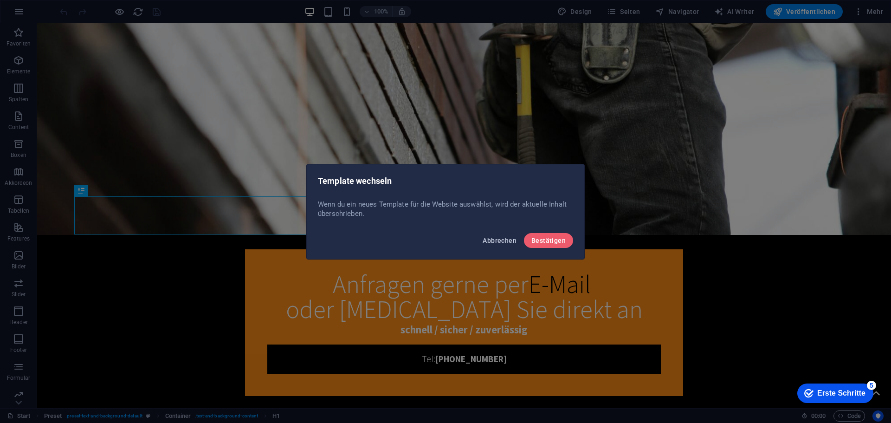
click at [487, 244] on button "Abbrechen" at bounding box center [499, 240] width 41 height 15
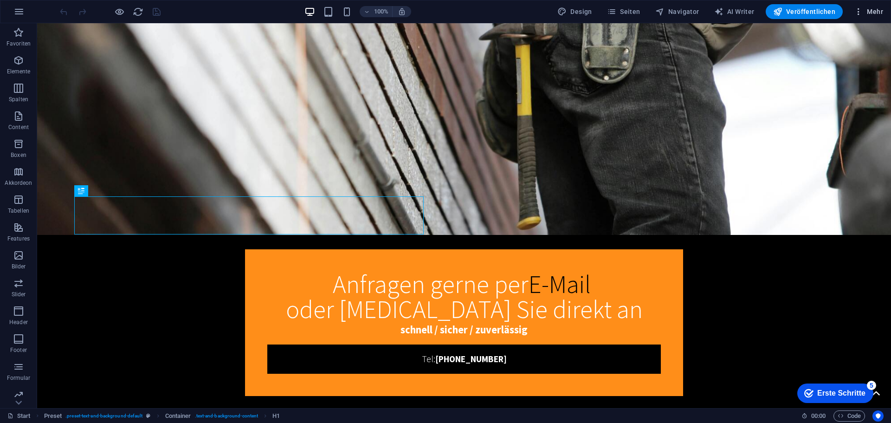
click at [868, 18] on button "Mehr" at bounding box center [868, 11] width 37 height 15
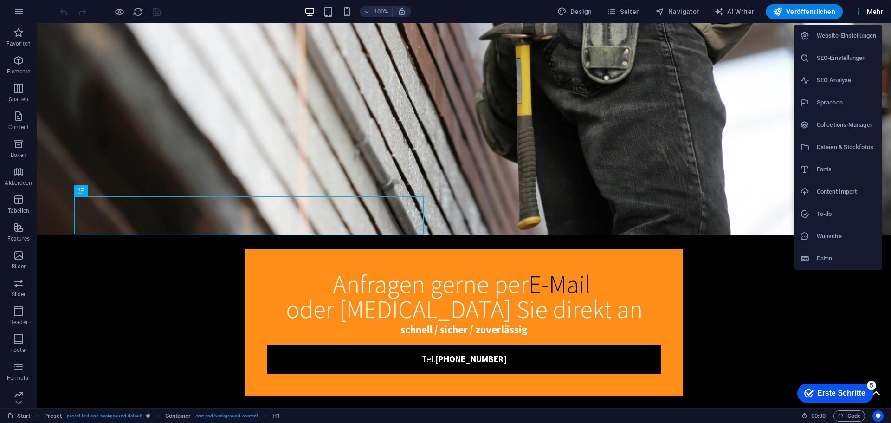
click at [842, 37] on h6 "Website-Einstellungen" at bounding box center [845, 35] width 59 height 11
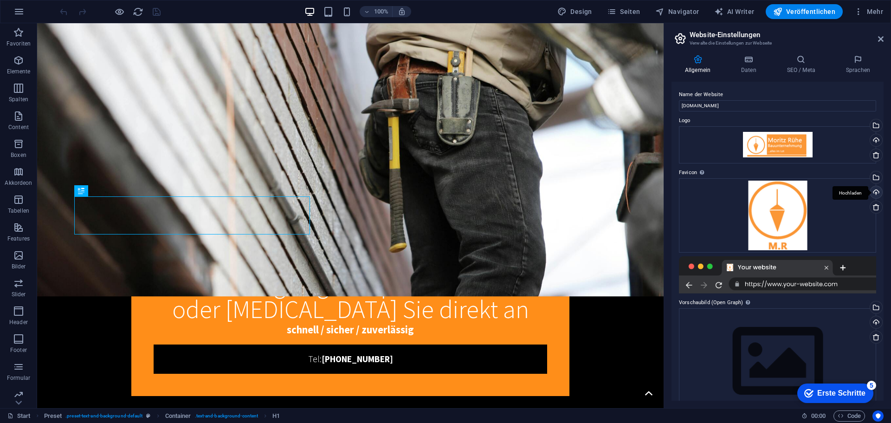
click at [877, 189] on div "Hochladen" at bounding box center [875, 193] width 14 height 14
click at [756, 64] on h4 "Daten" at bounding box center [750, 64] width 46 height 19
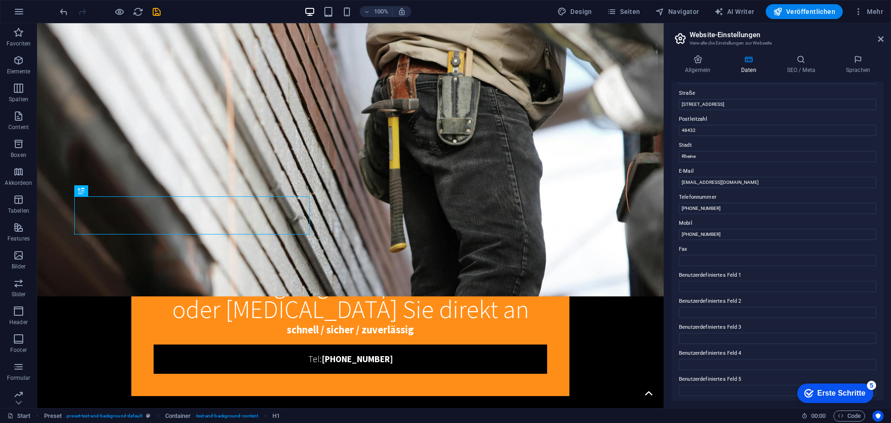
scroll to position [81, 0]
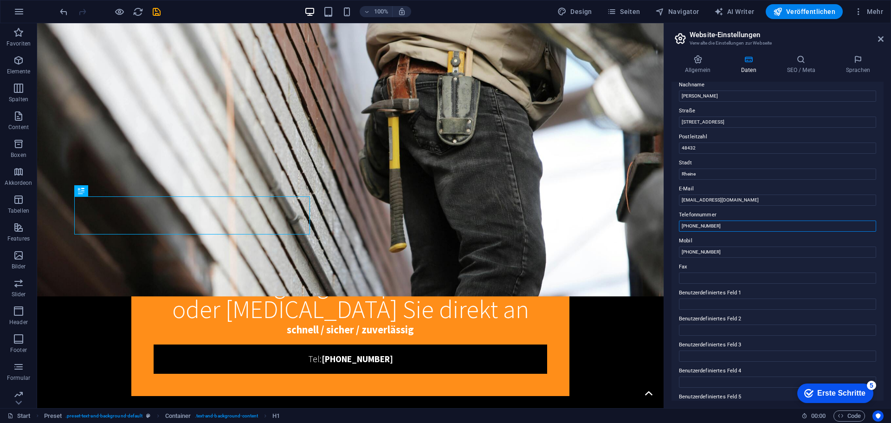
click at [726, 225] on input "[PHONE_NUMBER]" at bounding box center [777, 225] width 197 height 11
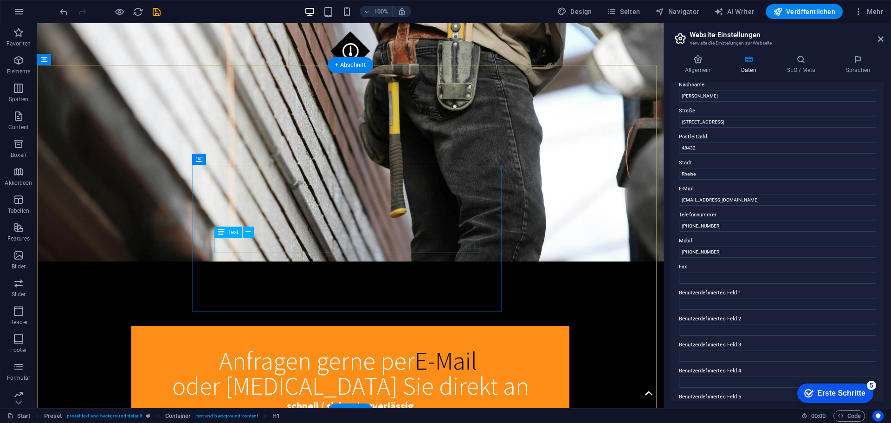
scroll to position [0, 0]
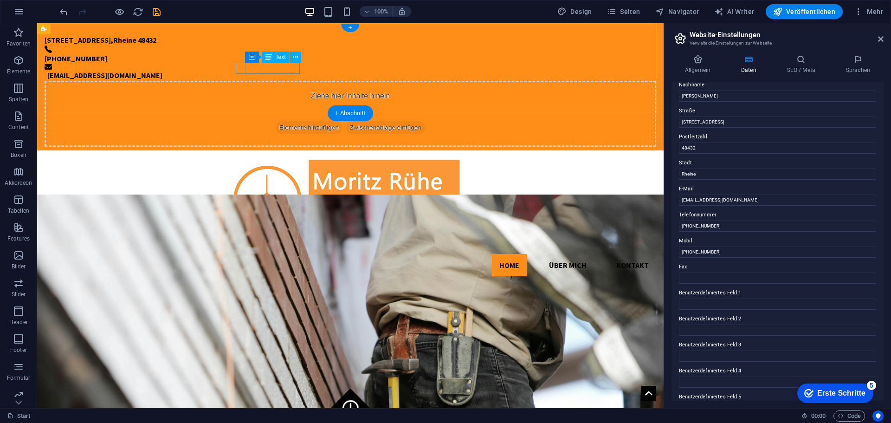
click at [279, 64] on div "[PHONE_NUMBER]" at bounding box center [343, 58] width 597 height 11
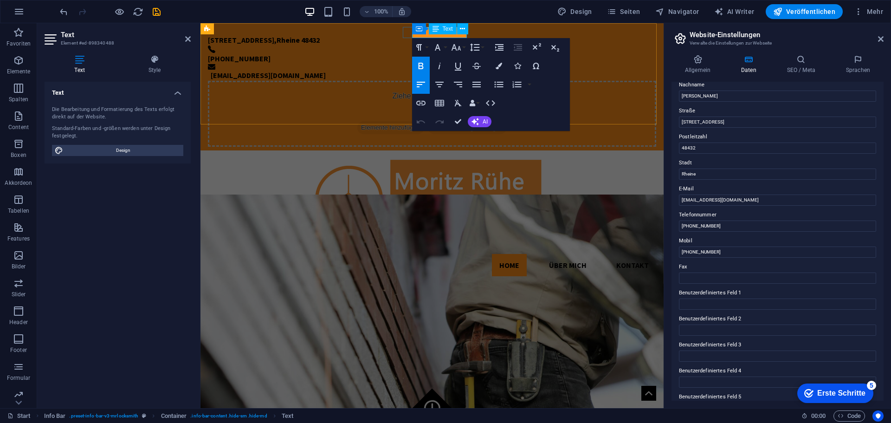
click at [270, 54] on strong "[PHONE_NUMBER]" at bounding box center [239, 58] width 63 height 9
drag, startPoint x: 427, startPoint y: 35, endPoint x: 282, endPoint y: 100, distance: 159.5
click at [282, 100] on div "[STREET_ADDRESS] [PHONE_NUMBER] [EMAIL_ADDRESS][DOMAIN_NAME] Ziehe hier Inhalte…" at bounding box center [431, 86] width 463 height 127
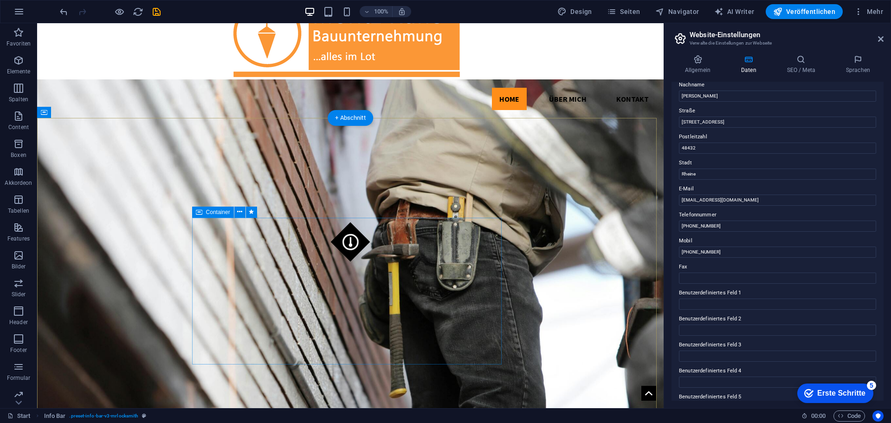
scroll to position [186, 0]
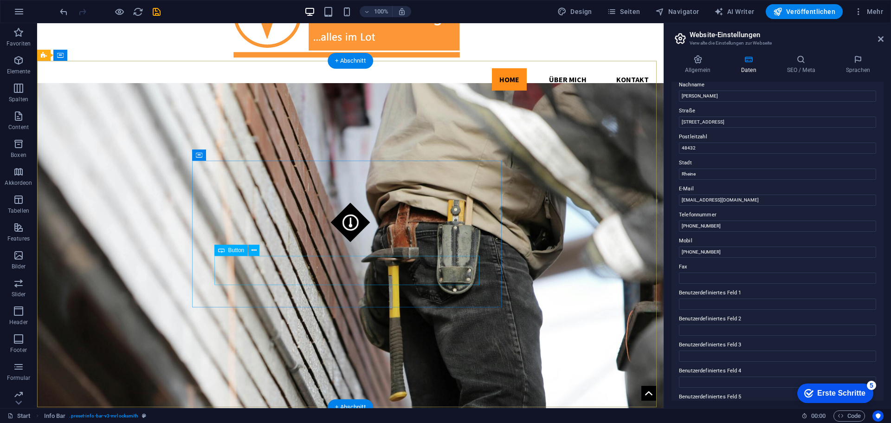
select select "%"
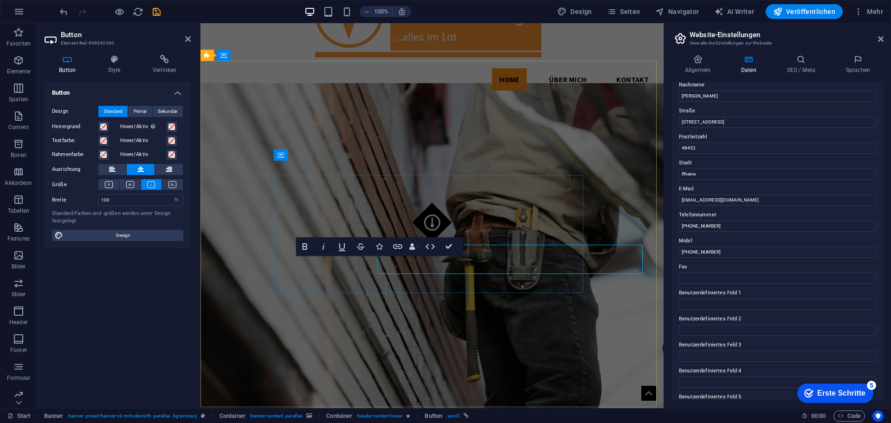
scroll to position [197, 0]
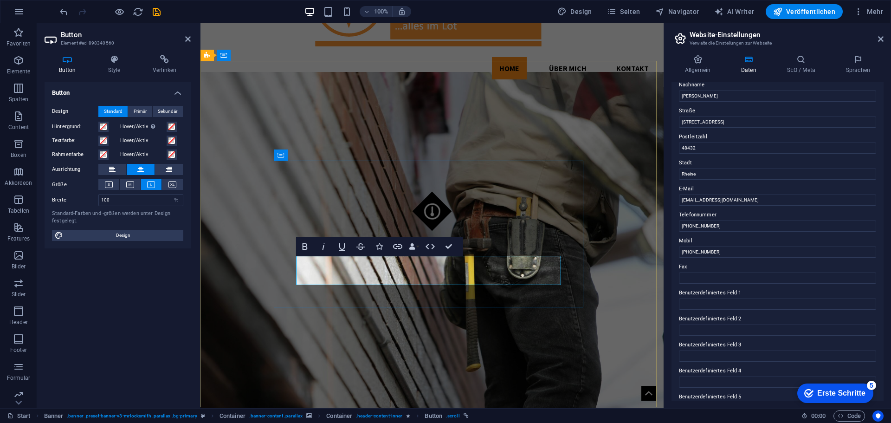
drag, startPoint x: 409, startPoint y: 271, endPoint x: 472, endPoint y: 272, distance: 63.6
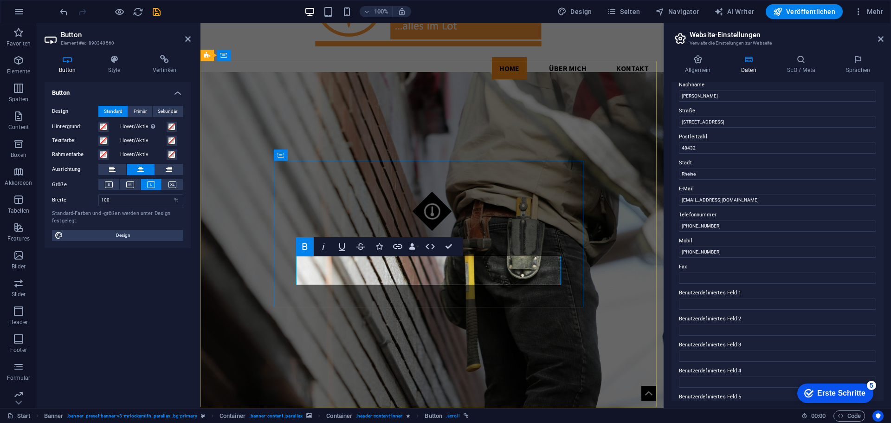
copy span "[PHONE_NUMBER]"
click at [729, 223] on input "[PHONE_NUMBER]" at bounding box center [777, 225] width 197 height 11
click at [726, 223] on input "[PHONE_NUMBER]" at bounding box center [777, 225] width 197 height 11
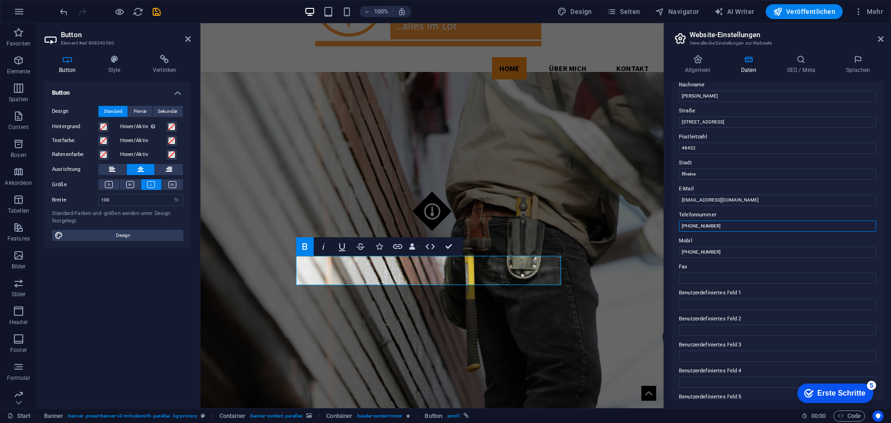
click at [726, 223] on input "[PHONE_NUMBER]" at bounding box center [777, 225] width 197 height 11
click at [744, 194] on input "[EMAIL_ADDRESS][DOMAIN_NAME]" at bounding box center [777, 199] width 197 height 11
click at [628, 248] on figure at bounding box center [431, 253] width 463 height 362
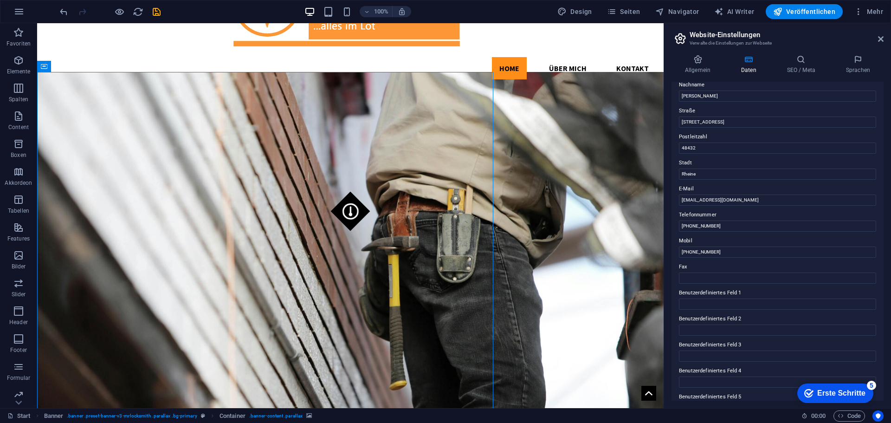
scroll to position [186, 0]
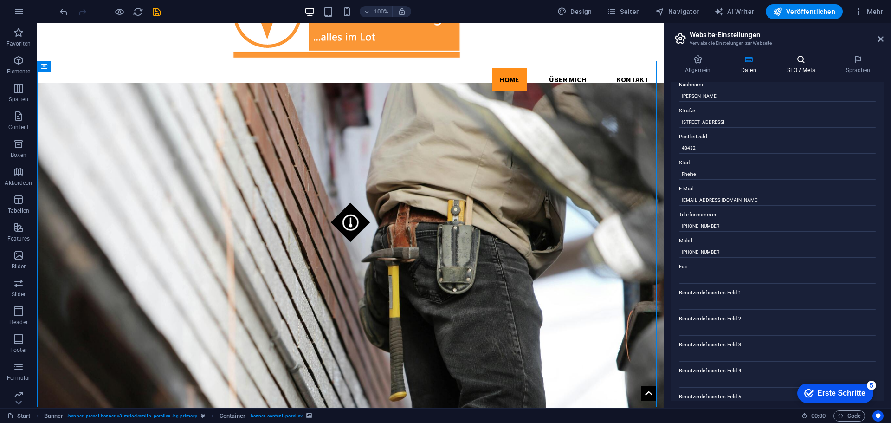
click at [794, 64] on h4 "SEO / Meta" at bounding box center [802, 64] width 59 height 19
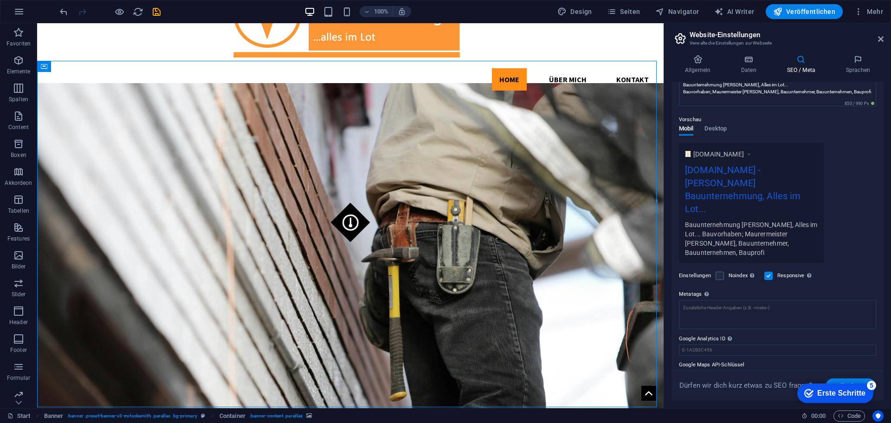
scroll to position [107, 0]
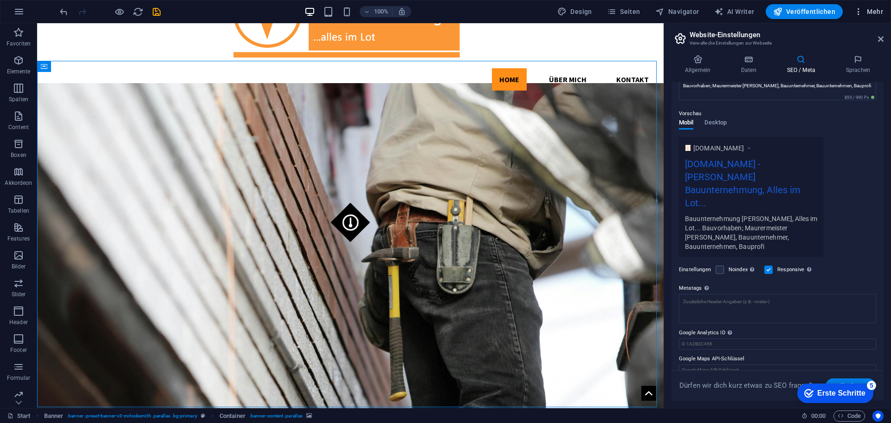
click at [870, 15] on span "Mehr" at bounding box center [868, 11] width 29 height 9
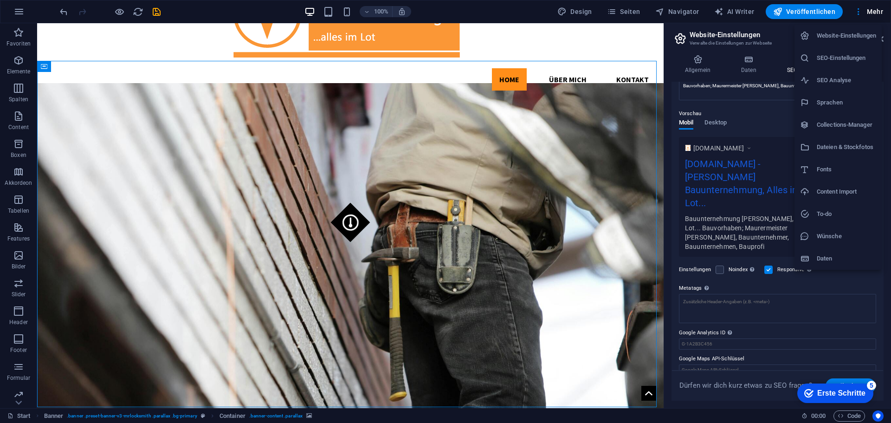
click at [819, 259] on h6 "Daten" at bounding box center [845, 258] width 59 height 11
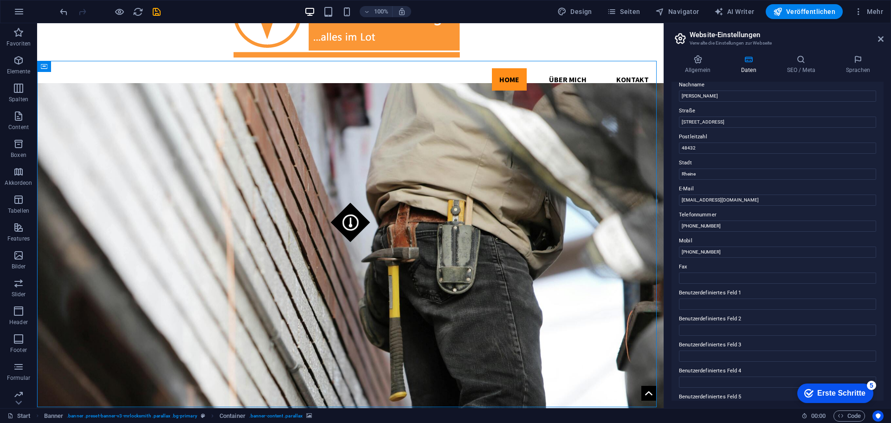
click at [699, 74] on div "Allgemein Daten SEO / Meta Sprachen Name der Website [DOMAIN_NAME] Logo Ziehe D…" at bounding box center [777, 228] width 212 height 346
click at [699, 63] on icon at bounding box center [697, 59] width 52 height 9
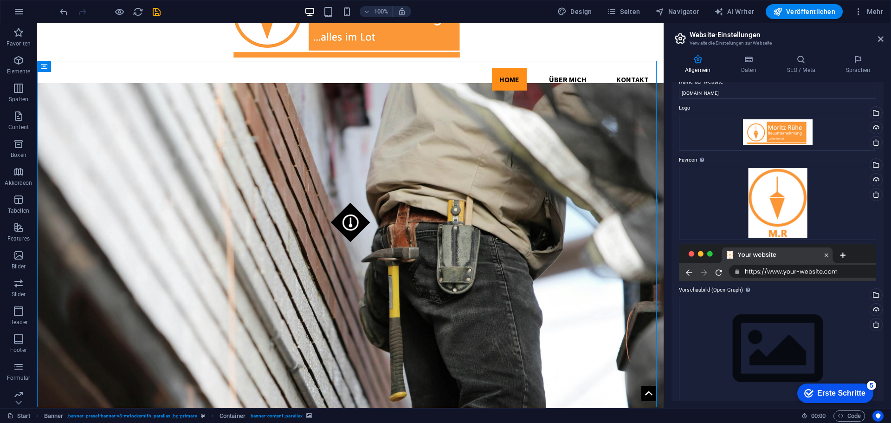
scroll to position [21, 0]
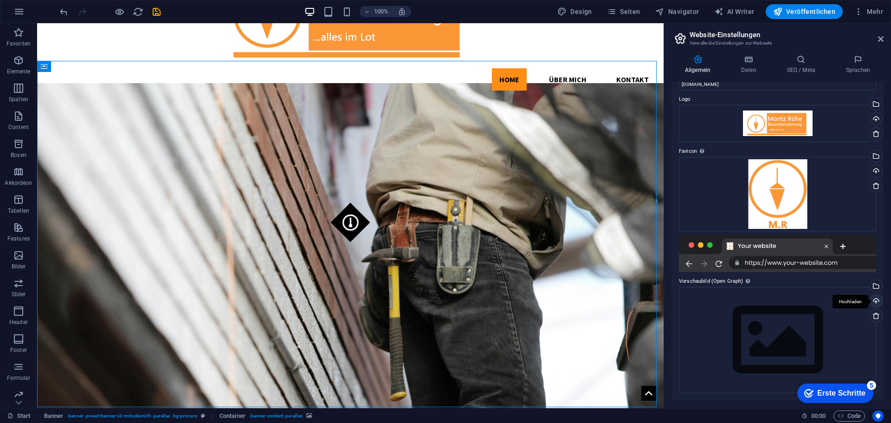
click at [872, 298] on div "Hochladen" at bounding box center [875, 302] width 14 height 14
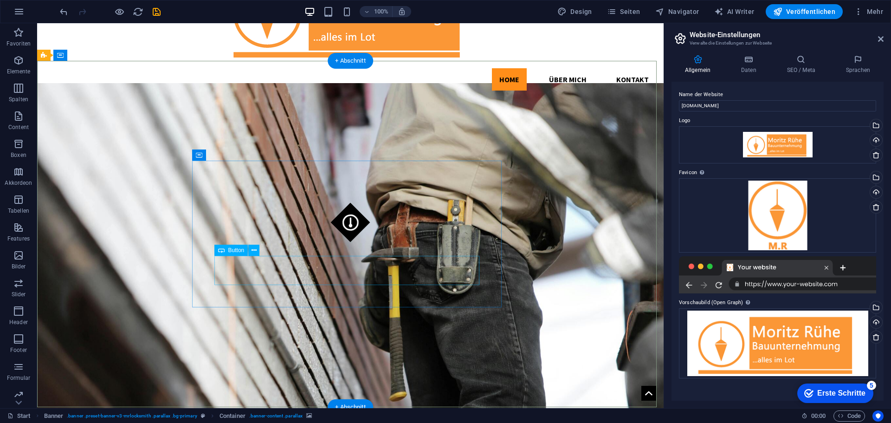
scroll to position [0, 0]
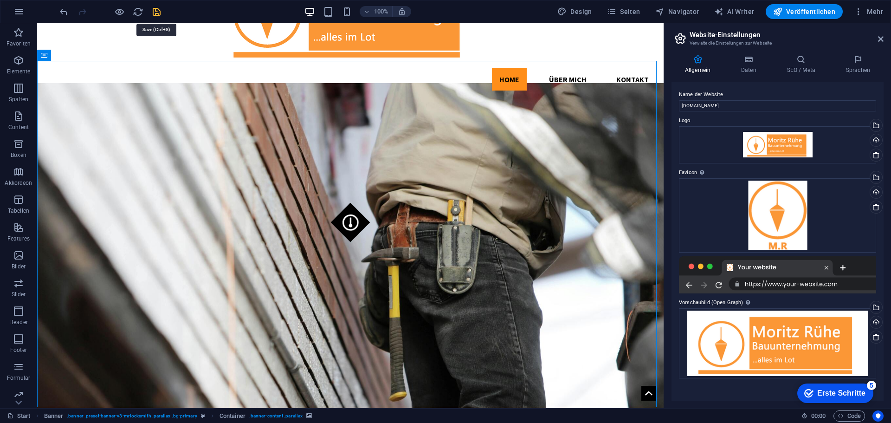
click at [158, 13] on icon "save" at bounding box center [156, 11] width 11 height 11
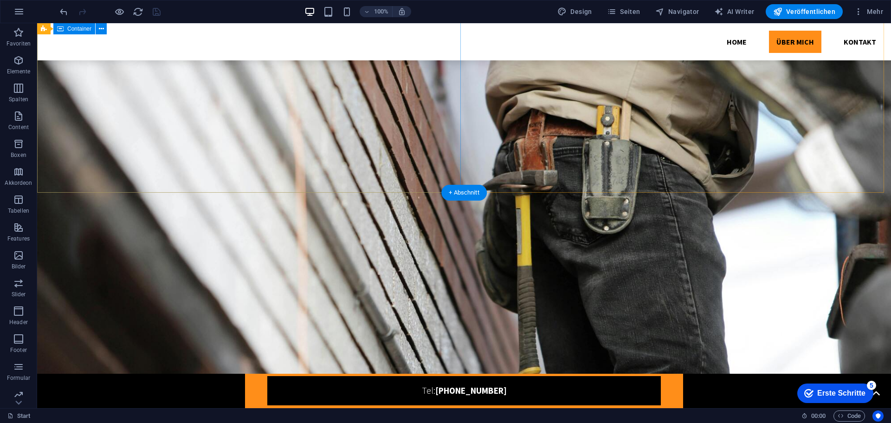
scroll to position [1289, 0]
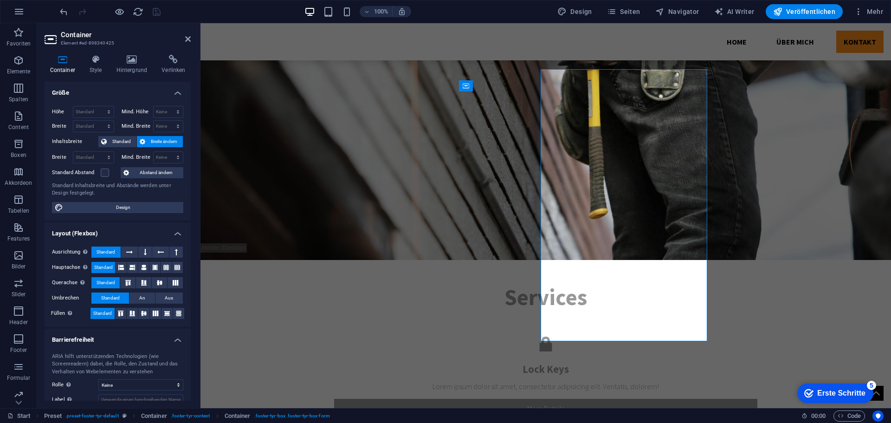
scroll to position [1311, 0]
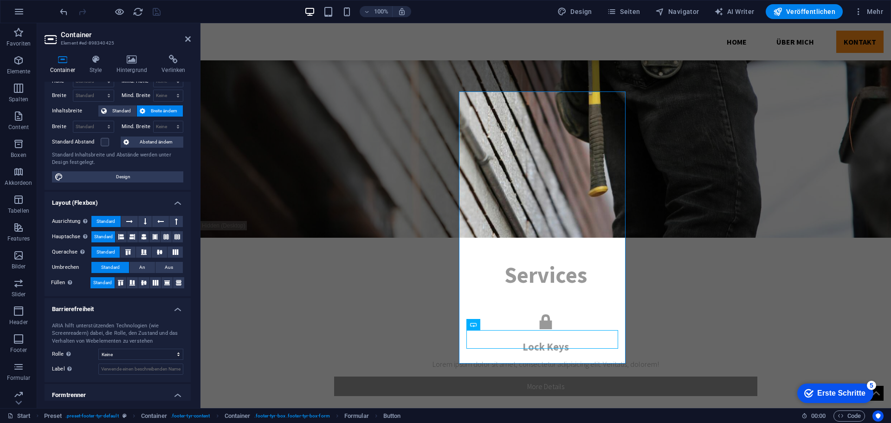
scroll to position [0, 0]
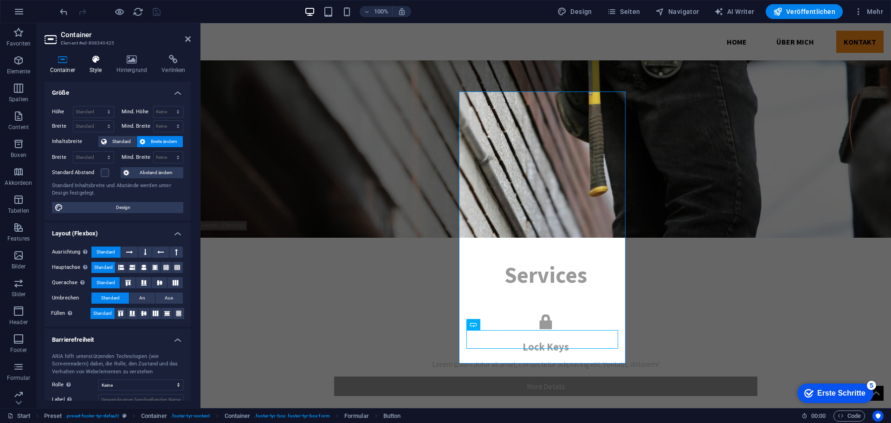
click at [96, 69] on h4 "Style" at bounding box center [97, 64] width 27 height 19
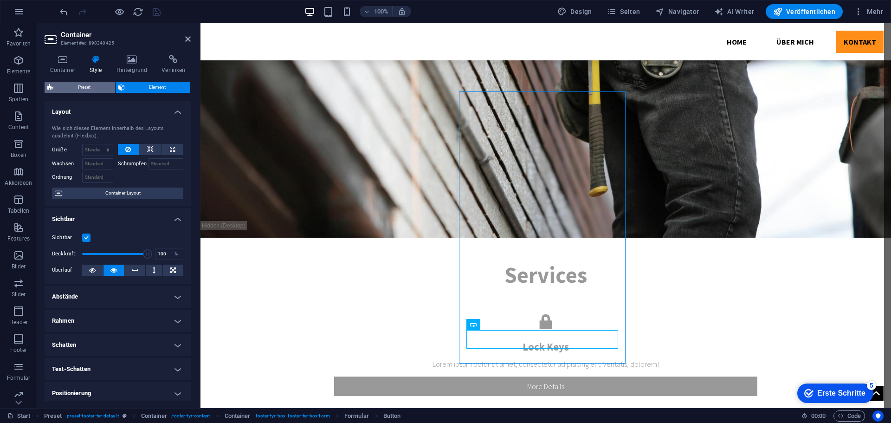
click at [94, 88] on span "Preset" at bounding box center [84, 87] width 56 height 11
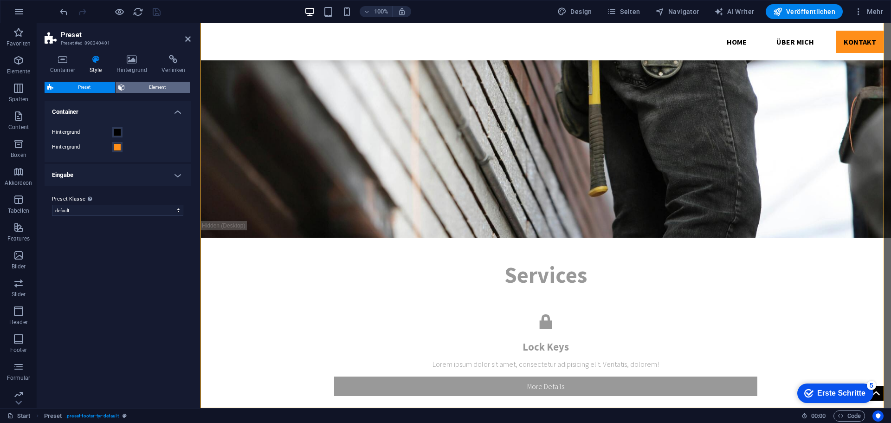
click at [137, 84] on span "Element" at bounding box center [158, 87] width 60 height 11
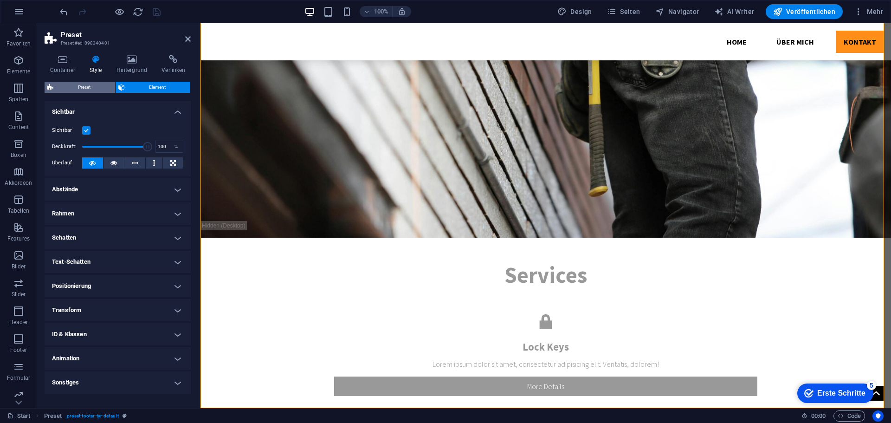
click at [93, 85] on span "Preset" at bounding box center [84, 87] width 56 height 11
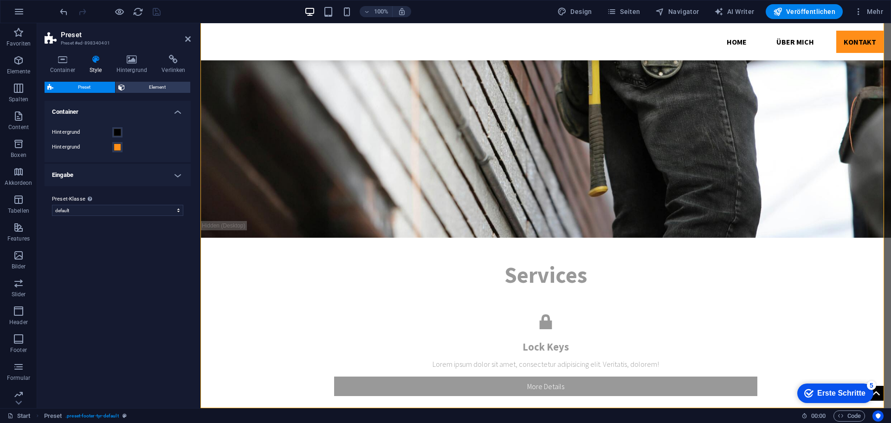
click at [144, 177] on h4 "Eingabe" at bounding box center [118, 175] width 146 height 22
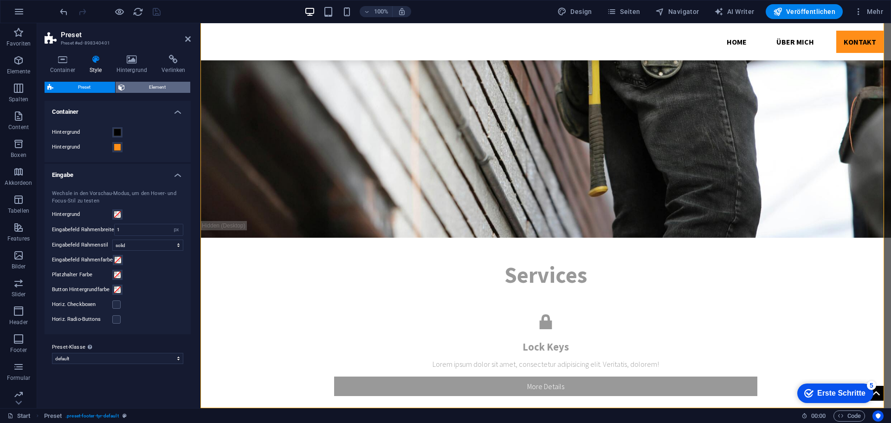
click at [141, 84] on span "Element" at bounding box center [158, 87] width 60 height 11
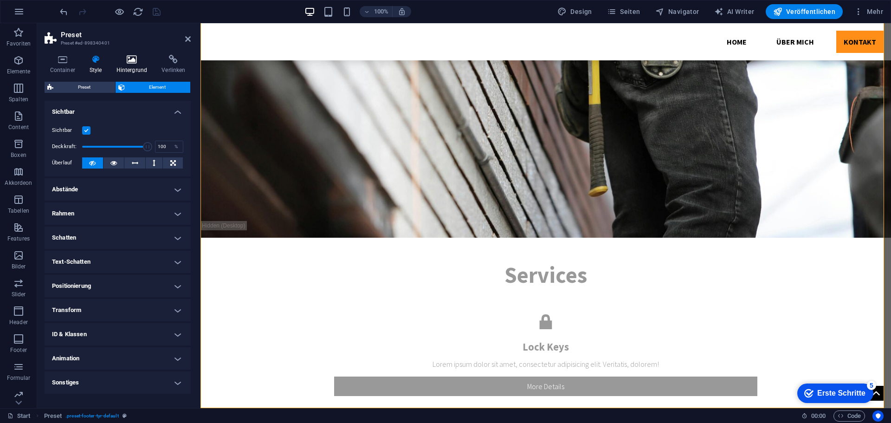
click at [131, 65] on h4 "Hintergrund" at bounding box center [133, 64] width 45 height 19
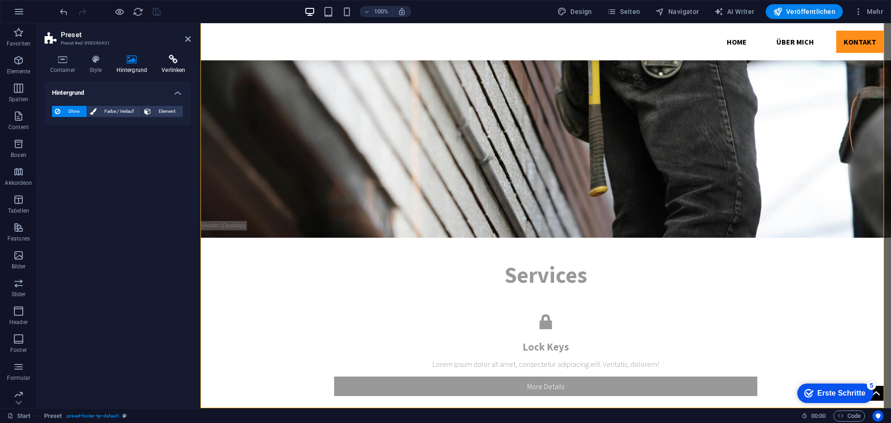
click at [165, 64] on h4 "Verlinken" at bounding box center [173, 64] width 34 height 19
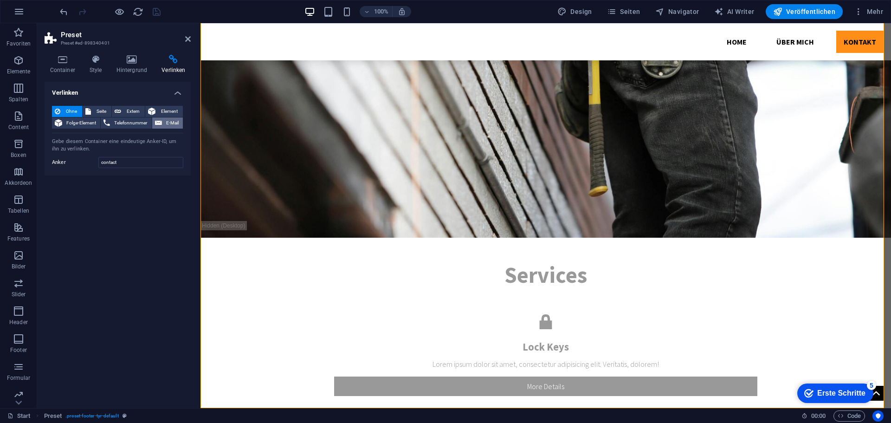
click at [166, 123] on span "E-Mail" at bounding box center [172, 122] width 15 height 11
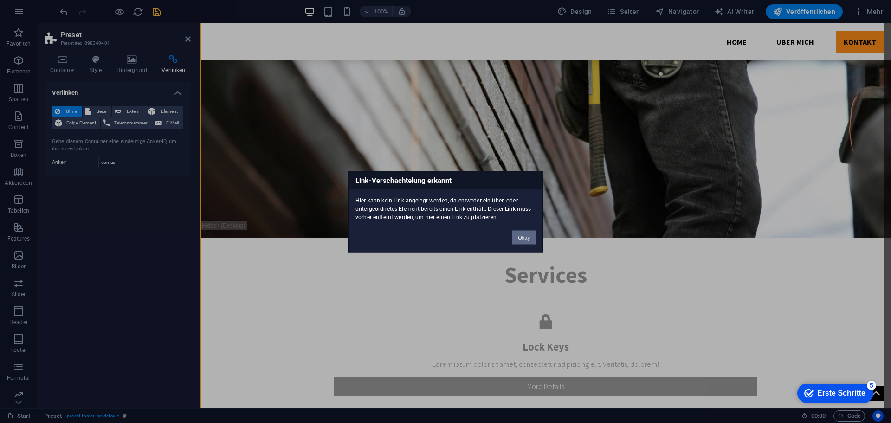
click at [519, 239] on button "Okay" at bounding box center [523, 237] width 23 height 14
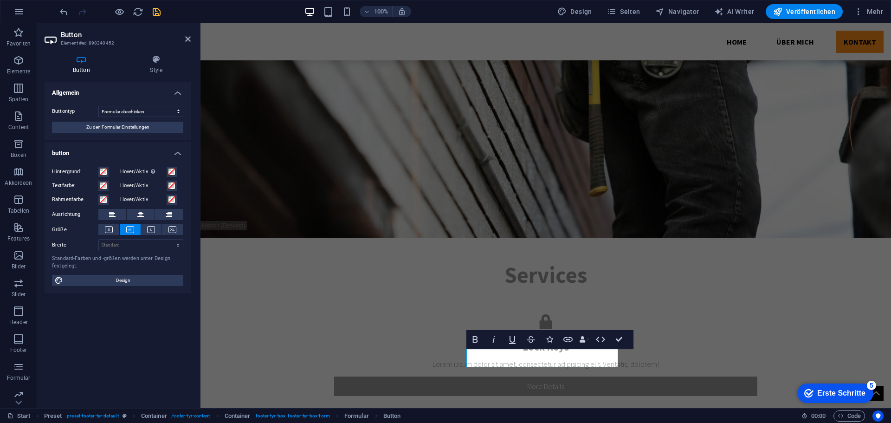
scroll to position [1293, 0]
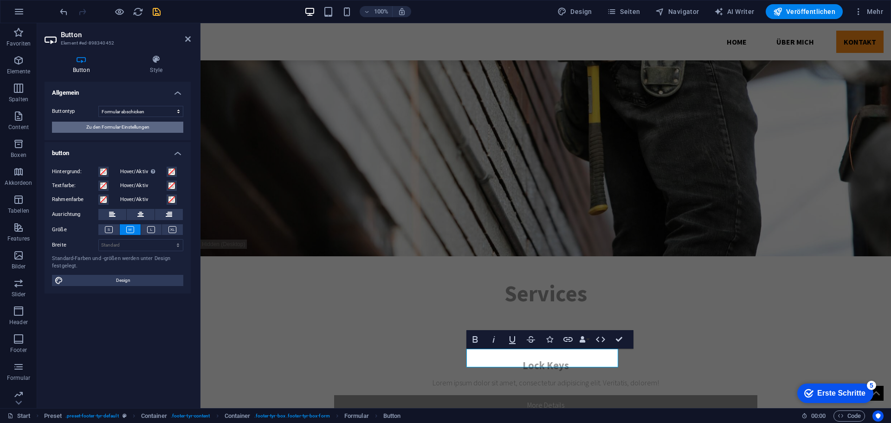
click at [146, 128] on span "Zu den Formular-Einstellungen" at bounding box center [117, 127] width 63 height 11
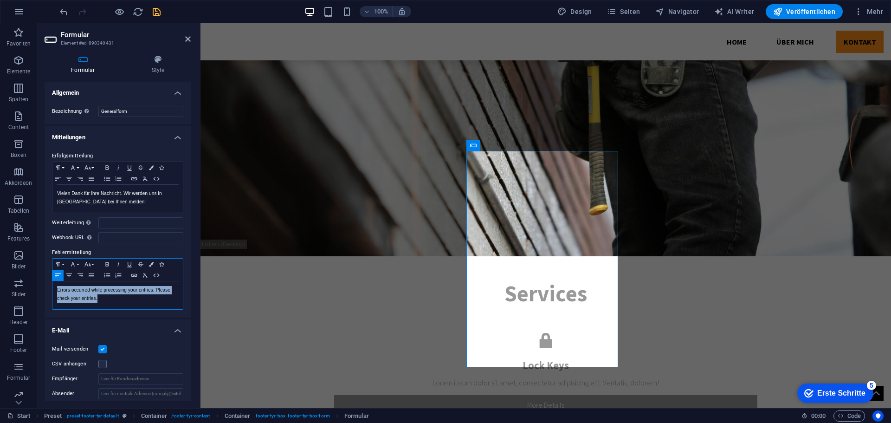
drag, startPoint x: 137, startPoint y: 299, endPoint x: 58, endPoint y: 294, distance: 80.0
click at [58, 294] on p "Errors occurred while processing your entries. Please check your entries." at bounding box center [117, 294] width 121 height 17
click at [77, 295] on p "Errors occurred while processing your entries. Please check your entries." at bounding box center [117, 294] width 121 height 17
drag, startPoint x: 114, startPoint y: 295, endPoint x: 57, endPoint y: 290, distance: 57.2
click at [57, 290] on p "Errors occurred while processing your entries. Please check your entries." at bounding box center [117, 294] width 121 height 17
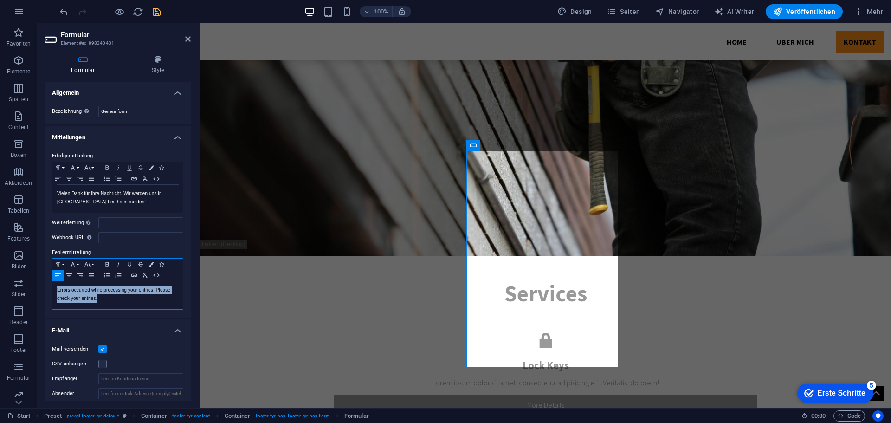
click at [51, 274] on div at bounding box center [51, 274] width 0 height 0
drag, startPoint x: 54, startPoint y: 245, endPoint x: 33, endPoint y: 229, distance: 26.8
click at [33, 8] on div at bounding box center [93, 8] width 186 height 0
click at [113, 298] on p "Errors occurred while processing your entries. Please check your entries." at bounding box center [117, 294] width 121 height 17
drag, startPoint x: 125, startPoint y: 299, endPoint x: 56, endPoint y: 290, distance: 69.7
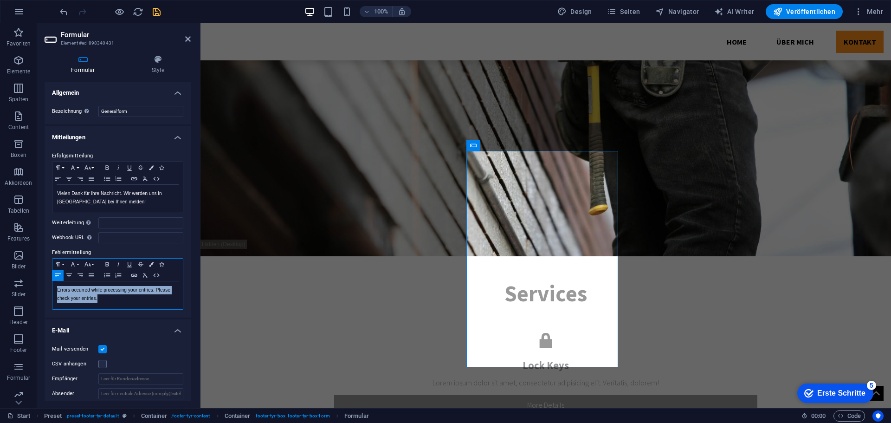
click at [56, 290] on div "Errors occurred while processing your entries. Please check your entries." at bounding box center [117, 295] width 130 height 28
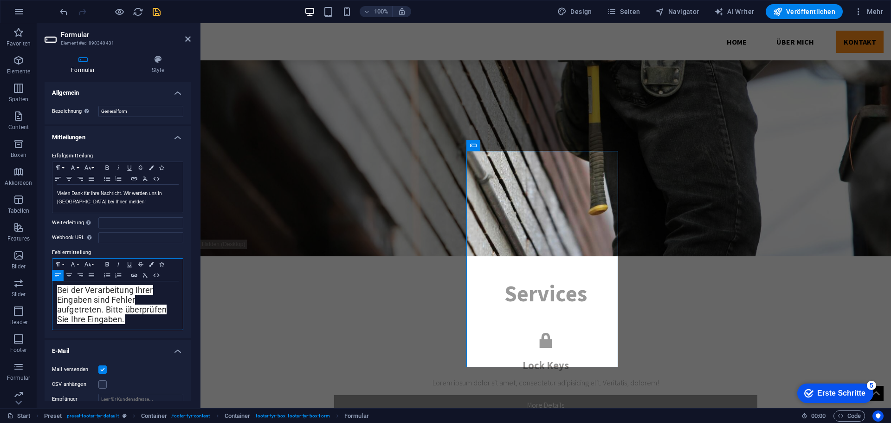
click at [148, 317] on p "​ Bei der Verarbeitung Ihrer Eingaben sind Fehler aufgetreten. Bitte überprüfen…" at bounding box center [117, 305] width 121 height 39
click at [146, 322] on p "​ Bei der Verarbeitung Ihrer Eingaben sind Fehler aufgetreten. Bitte überprüfen…" at bounding box center [117, 305] width 121 height 39
drag, startPoint x: 157, startPoint y: 321, endPoint x: 52, endPoint y: 289, distance: 109.6
click at [52, 289] on div "Formatierung Normal Überschrift 1 Überschrift 2 Überschrift 3 Überschrift 4 Hea…" at bounding box center [117, 294] width 131 height 72
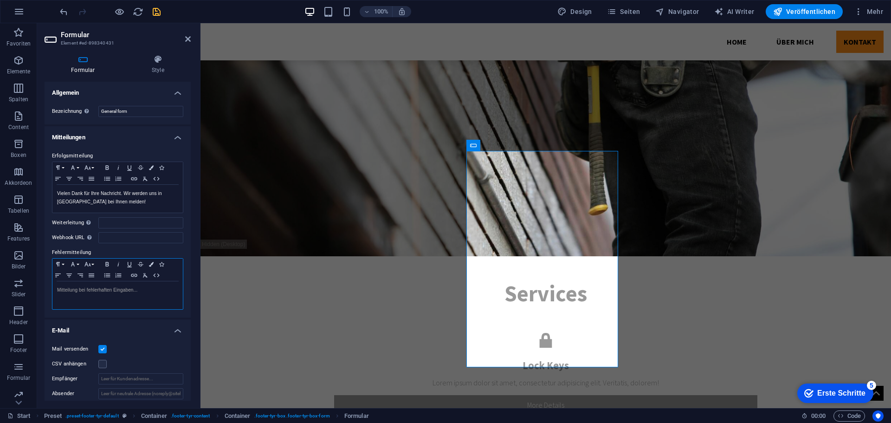
click at [104, 295] on div at bounding box center [117, 295] width 130 height 28
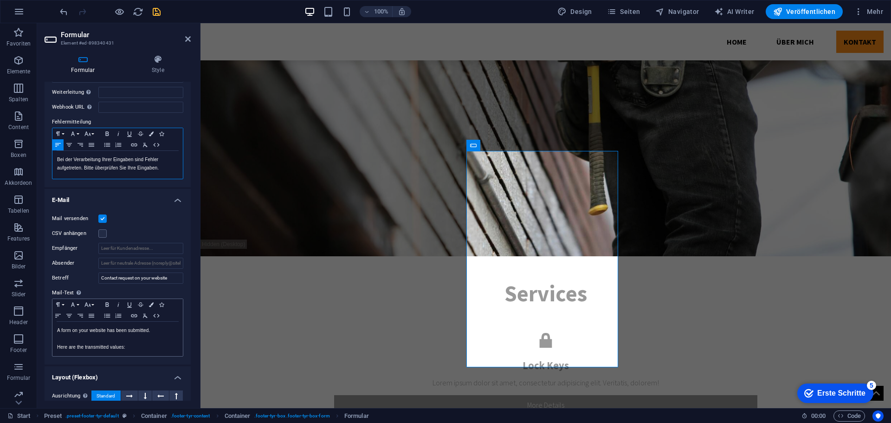
scroll to position [139, 0]
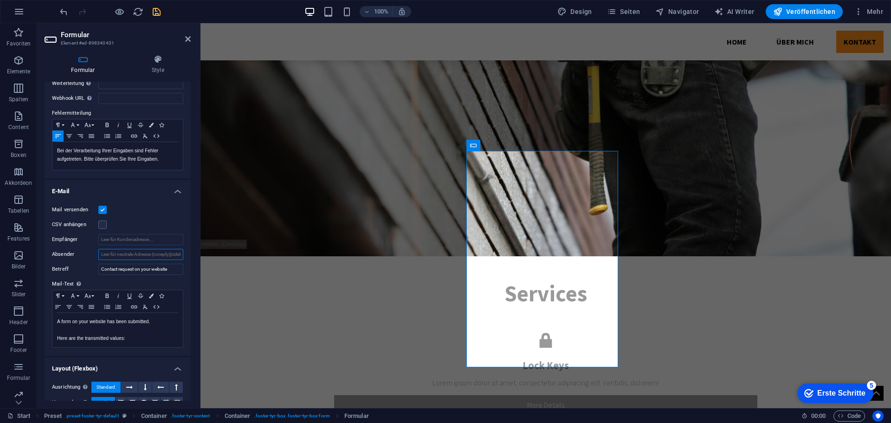
click at [118, 254] on input "Absender" at bounding box center [140, 254] width 85 height 11
click at [141, 336] on p "Here are the transmitted values:" at bounding box center [117, 338] width 121 height 8
drag, startPoint x: 152, startPoint y: 340, endPoint x: 58, endPoint y: 323, distance: 95.6
click at [58, 323] on div "A form on your website has been submitted. Here are the transmitted values:" at bounding box center [117, 330] width 130 height 34
click at [51, 306] on div at bounding box center [51, 306] width 0 height 0
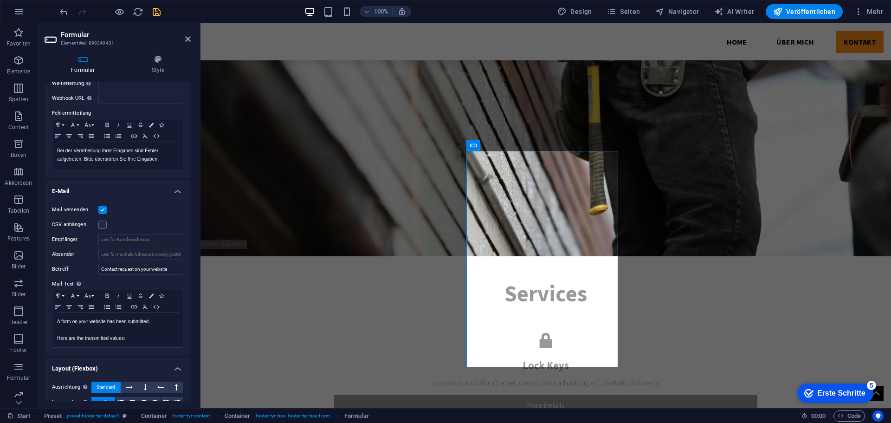
drag, startPoint x: 201, startPoint y: 277, endPoint x: 36, endPoint y: 267, distance: 165.5
click at [36, 8] on div at bounding box center [93, 8] width 186 height 0
click at [167, 326] on p at bounding box center [117, 330] width 121 height 8
click at [147, 337] on p "Here are the transmitted values:" at bounding box center [117, 338] width 121 height 8
drag, startPoint x: 133, startPoint y: 339, endPoint x: 46, endPoint y: 317, distance: 89.4
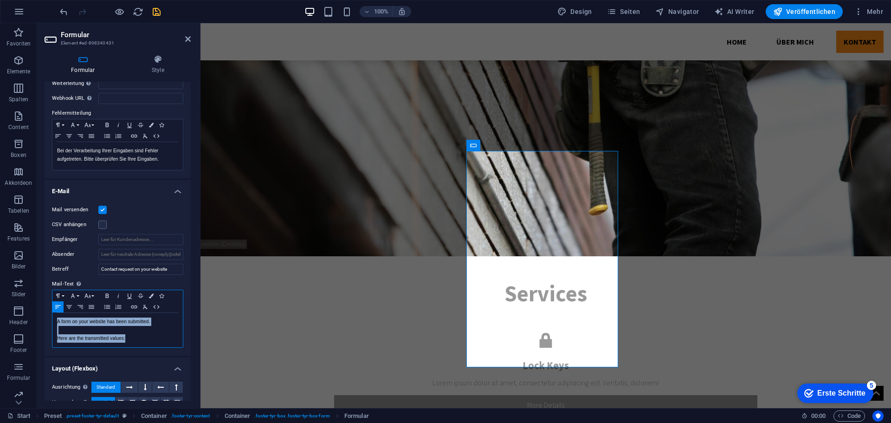
click at [46, 317] on div "Mail versenden CSV anhängen Empfänger Absender Betreff Contact request on your …" at bounding box center [118, 276] width 146 height 159
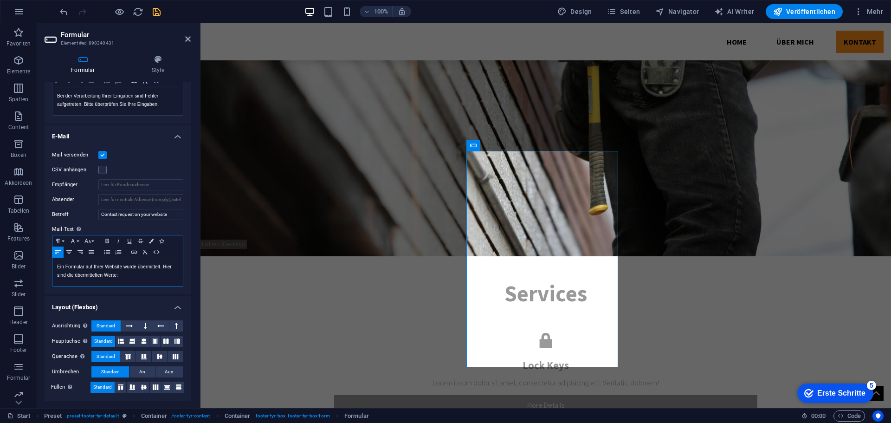
scroll to position [148, 0]
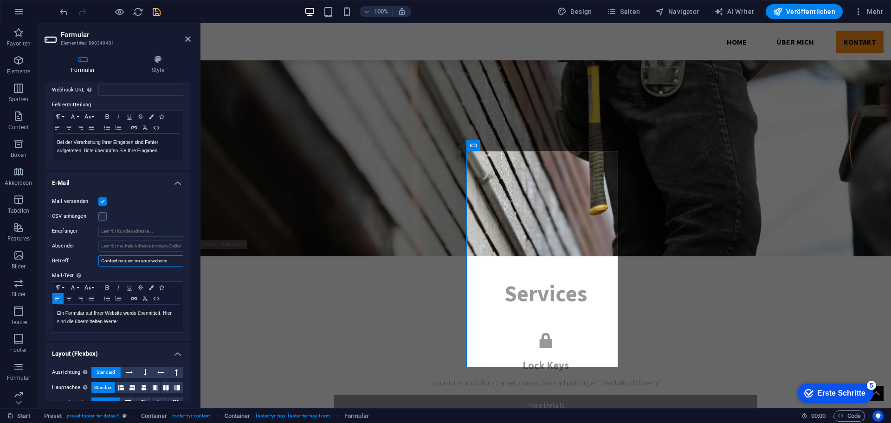
click at [133, 261] on input "Contact request on your website" at bounding box center [140, 260] width 85 height 11
click at [147, 259] on input "Contact request on your website" at bounding box center [140, 260] width 85 height 11
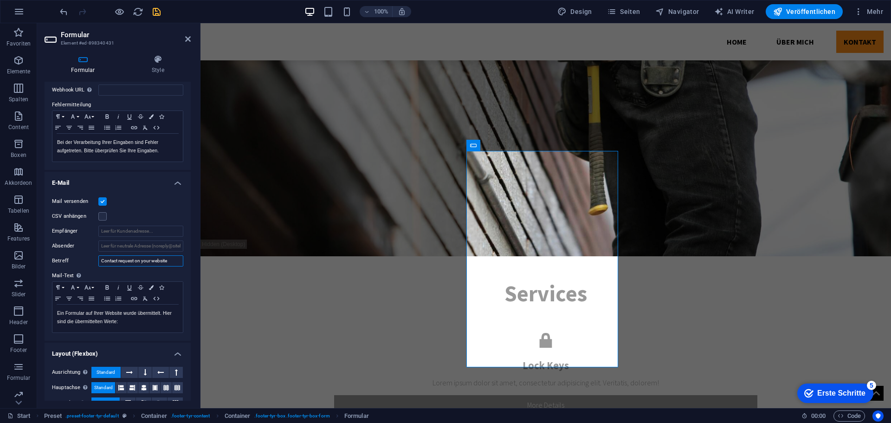
click at [147, 259] on input "Contact request on your website" at bounding box center [140, 260] width 85 height 11
paste input "Kontaktanfrage auf Ihrer W"
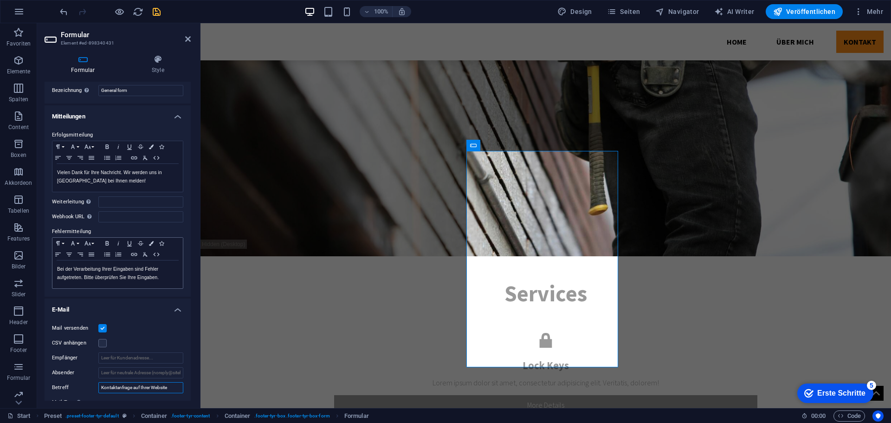
scroll to position [0, 0]
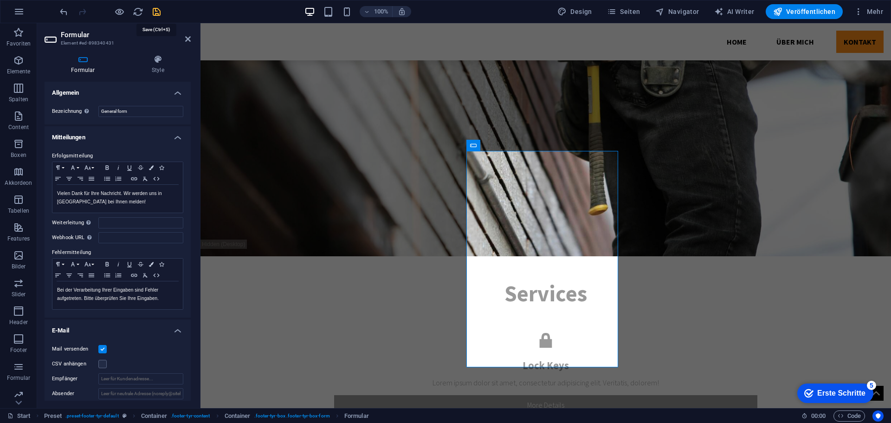
type input "Kontaktanfrage auf Ihrer Website"
click at [157, 10] on icon "save" at bounding box center [156, 11] width 11 height 11
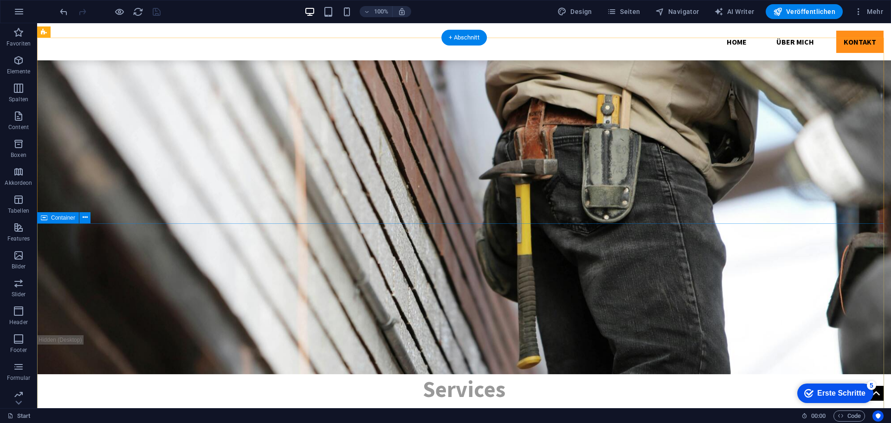
scroll to position [1289, 0]
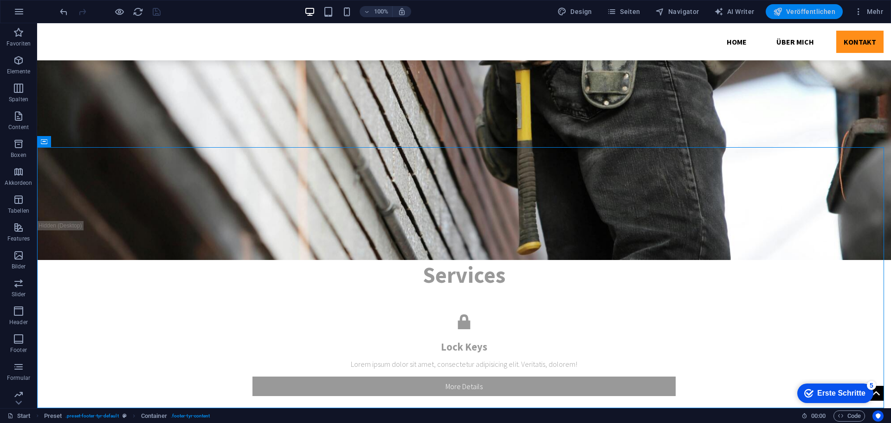
click at [785, 8] on span "Veröffentlichen" at bounding box center [804, 11] width 62 height 9
